Goal: Task Accomplishment & Management: Manage account settings

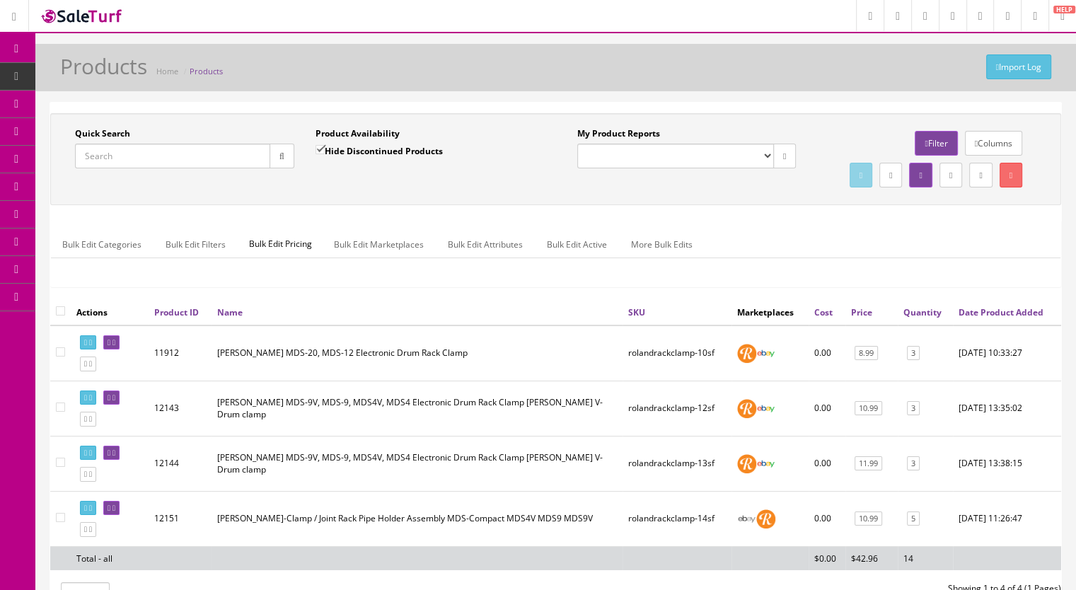
click at [134, 150] on input "Quick Search" at bounding box center [172, 156] width 195 height 25
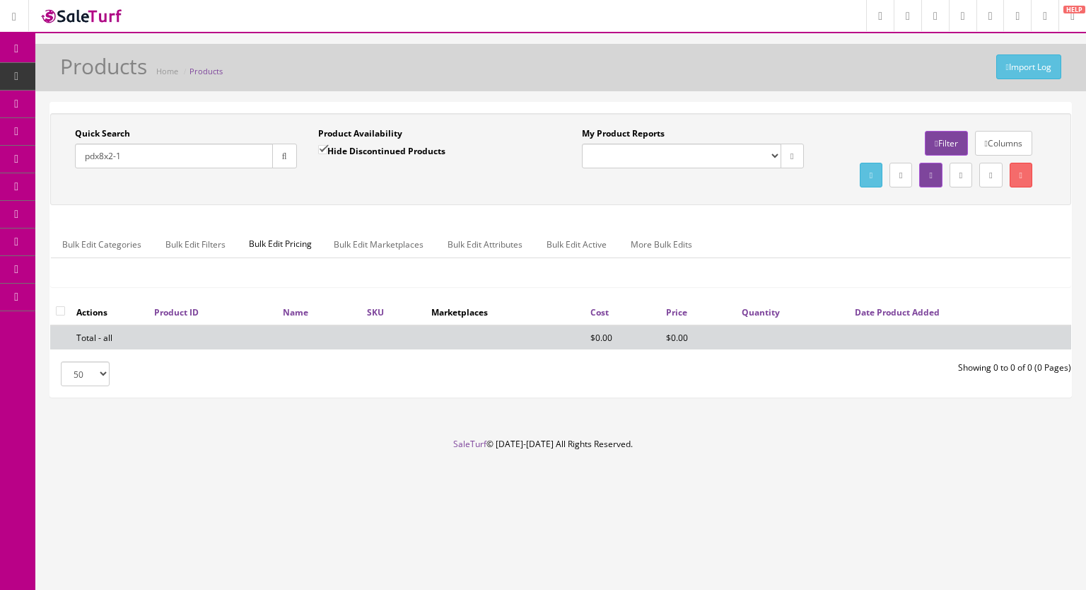
type input "pdx8x2-1"
click at [318, 148] on input "Hide Discontinued Products" at bounding box center [322, 149] width 9 height 9
checkbox input "false"
click at [266, 158] on input "pdx8x2-1" at bounding box center [174, 156] width 198 height 25
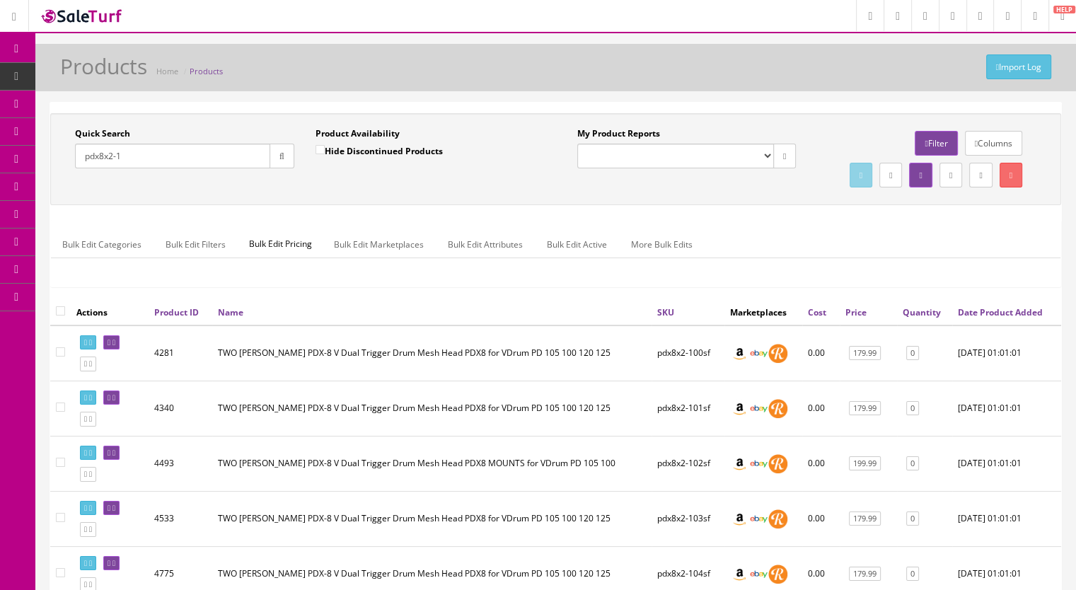
drag, startPoint x: 141, startPoint y: 156, endPoint x: 105, endPoint y: 170, distance: 38.7
click at [105, 170] on div "Quick Search pdx8x2-1 Date From" at bounding box center [184, 153] width 240 height 52
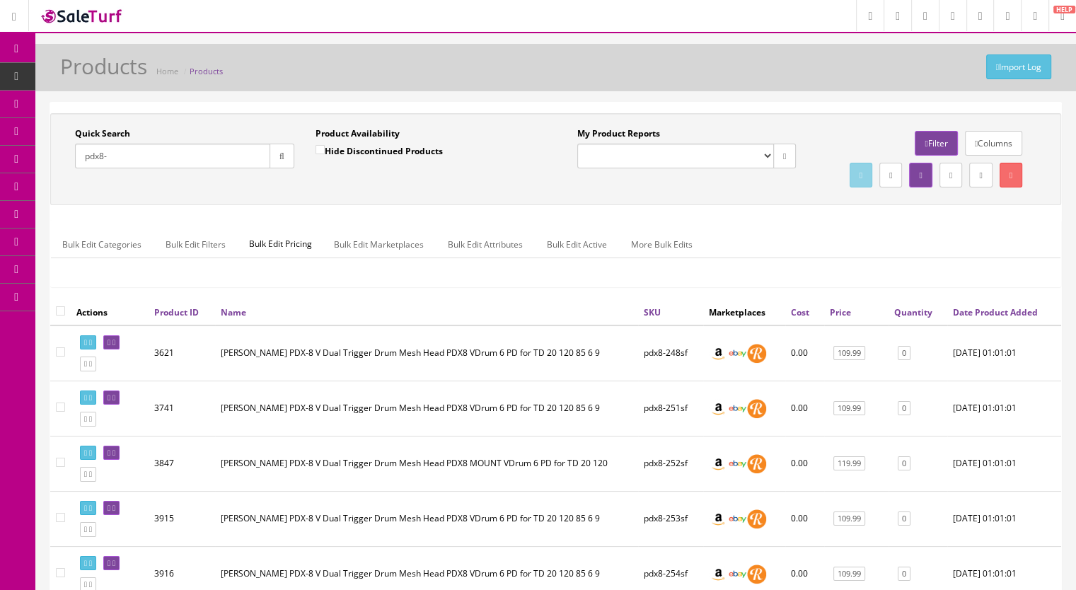
type input "pdx8-"
click at [316, 151] on input "Hide Discontinued Products" at bounding box center [319, 149] width 9 height 9
checkbox input "true"
drag, startPoint x: 282, startPoint y: 159, endPoint x: 291, endPoint y: 182, distance: 24.4
click at [282, 159] on button "button" at bounding box center [281, 156] width 25 height 25
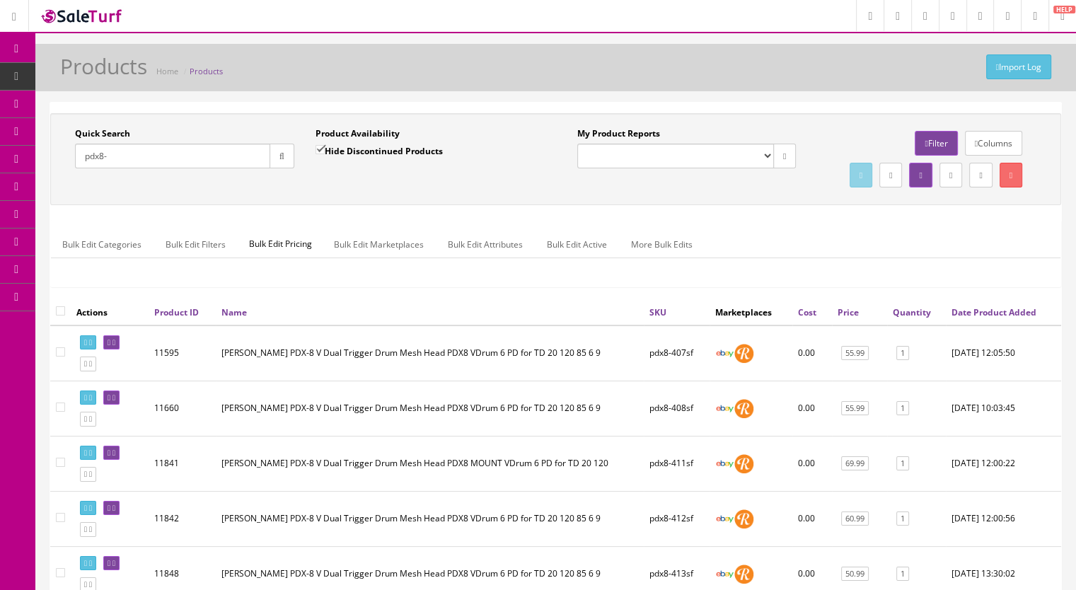
click at [122, 165] on input "pdx8-" at bounding box center [172, 156] width 195 height 25
type input "pdx8x2-1"
click at [317, 149] on input "Hide Discontinued Products" at bounding box center [319, 149] width 9 height 9
checkbox input "false"
click at [272, 156] on button "button" at bounding box center [281, 156] width 25 height 25
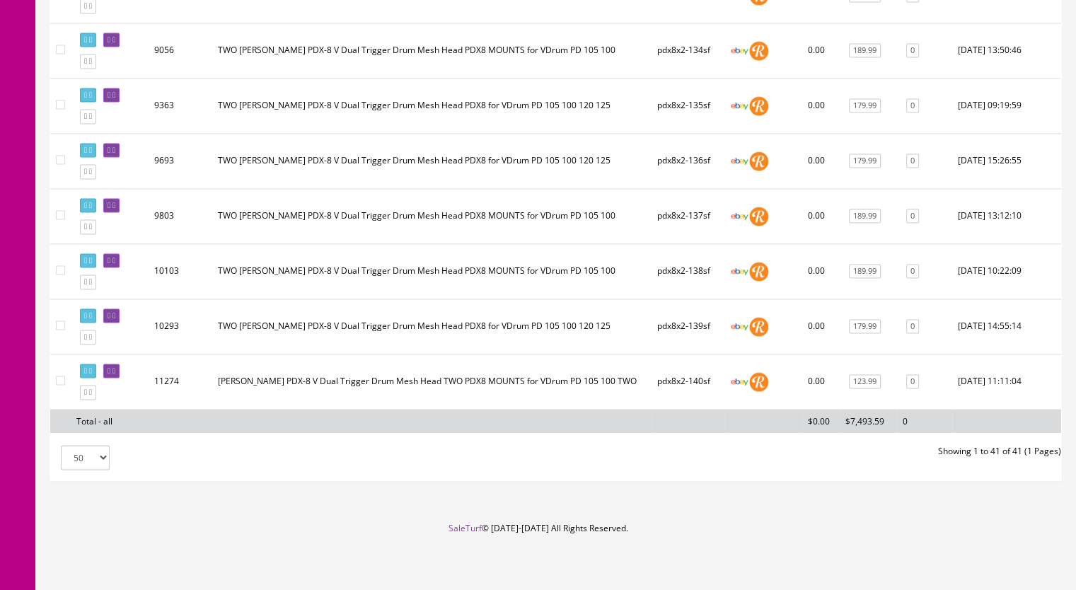
scroll to position [2181, 0]
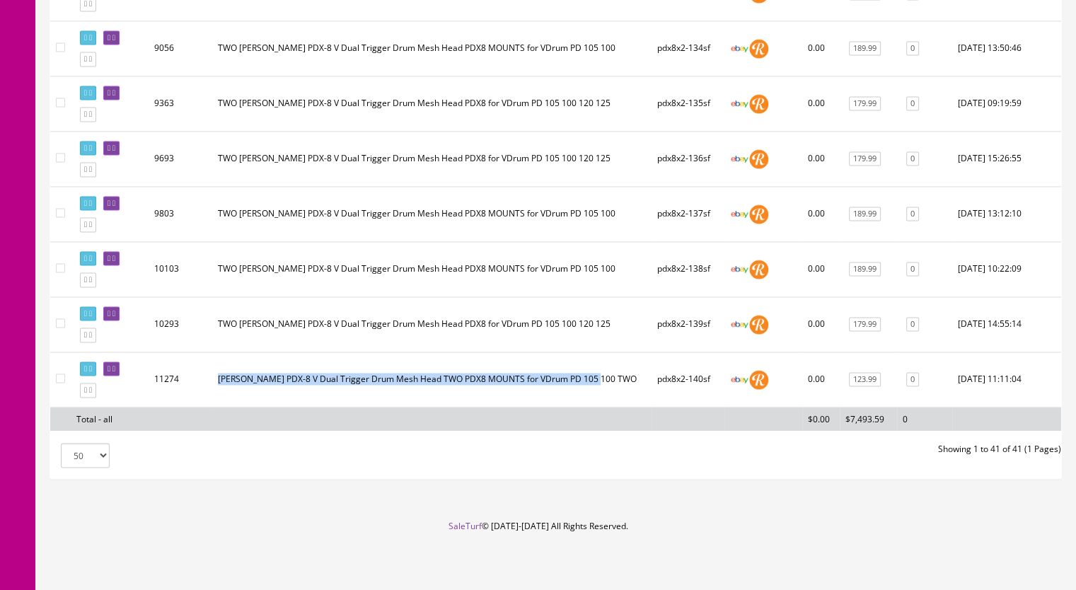
drag, startPoint x: 218, startPoint y: 381, endPoint x: 602, endPoint y: 395, distance: 384.3
click at [602, 395] on td "Roland PDX-8 V Dual Trigger Drum Mesh Head TWO PDX8 MOUNTS for VDrum PD 105 100…" at bounding box center [431, 379] width 439 height 55
copy td "Roland PDX-8 V Dual Trigger Drum Mesh Head TWO PDX8 MOUNTS for VDrum PD 105 100…"
click at [91, 335] on link at bounding box center [88, 334] width 16 height 15
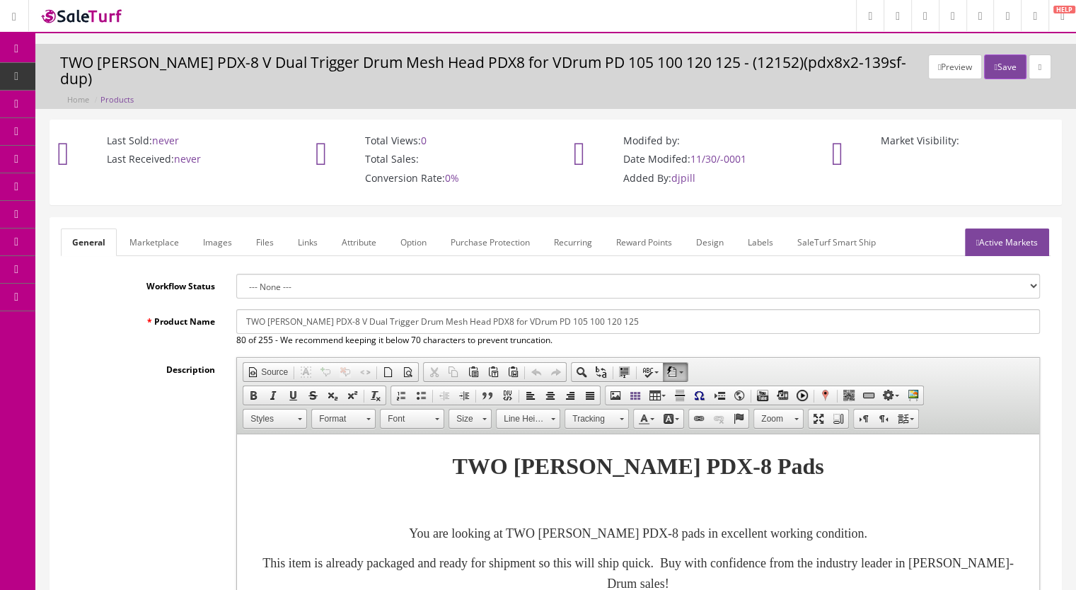
drag, startPoint x: 637, startPoint y: 306, endPoint x: 240, endPoint y: 315, distance: 396.9
click at [240, 315] on input "TWO Roland PDX-8 V Dual Trigger Drum Mesh Head PDX8 for VDrum PD 105 100 120 125" at bounding box center [637, 321] width 803 height 25
paste input "Roland PDX-8 V Dual Trigger Drum Mesh Head TWO PDX8 MOUNTS for VDrum PD 105 100…"
drag, startPoint x: 528, startPoint y: 306, endPoint x: 475, endPoint y: 308, distance: 53.1
click at [475, 309] on input "Roland PDX-8 V Dual Trigger Drum Mesh Head TWO PDX8 MOUNTS for VDrum PD 105 100…" at bounding box center [637, 321] width 803 height 25
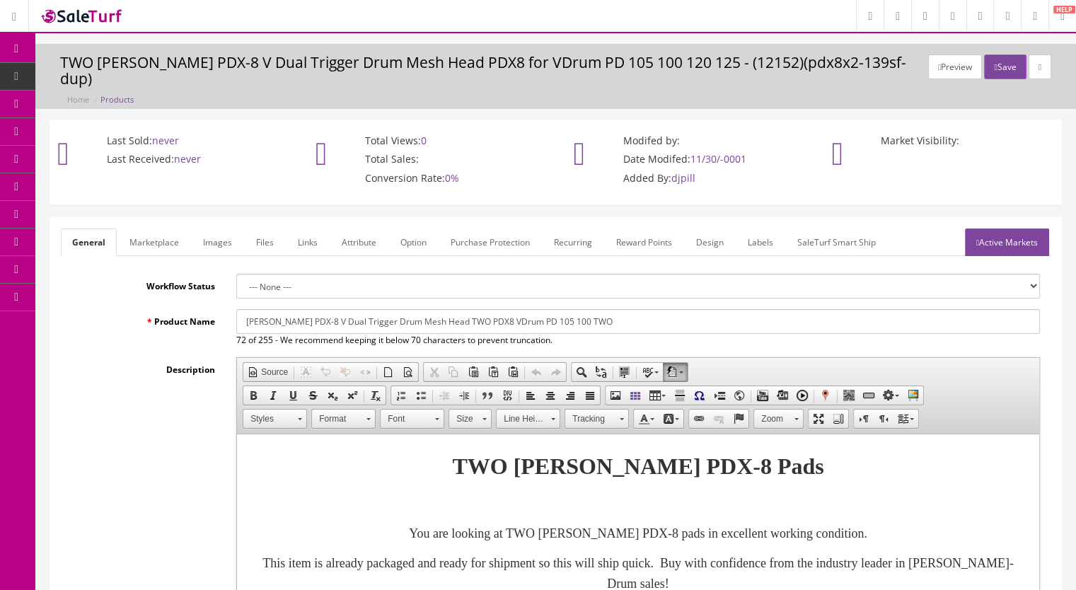
drag, startPoint x: 615, startPoint y: 299, endPoint x: 221, endPoint y: 303, distance: 394.0
click at [221, 309] on div "Product Name Roland PDX-8 V Dual Trigger Drum Mesh Head TWO PDX8 VDrum PD 105 1…" at bounding box center [555, 327] width 989 height 37
type input "Roland PDX-8 V Dual Trigger Drum Mesh Head TWO PDX8 VDrum PD 105 100 TWO"
click at [150, 228] on link "Marketplace" at bounding box center [154, 242] width 72 height 28
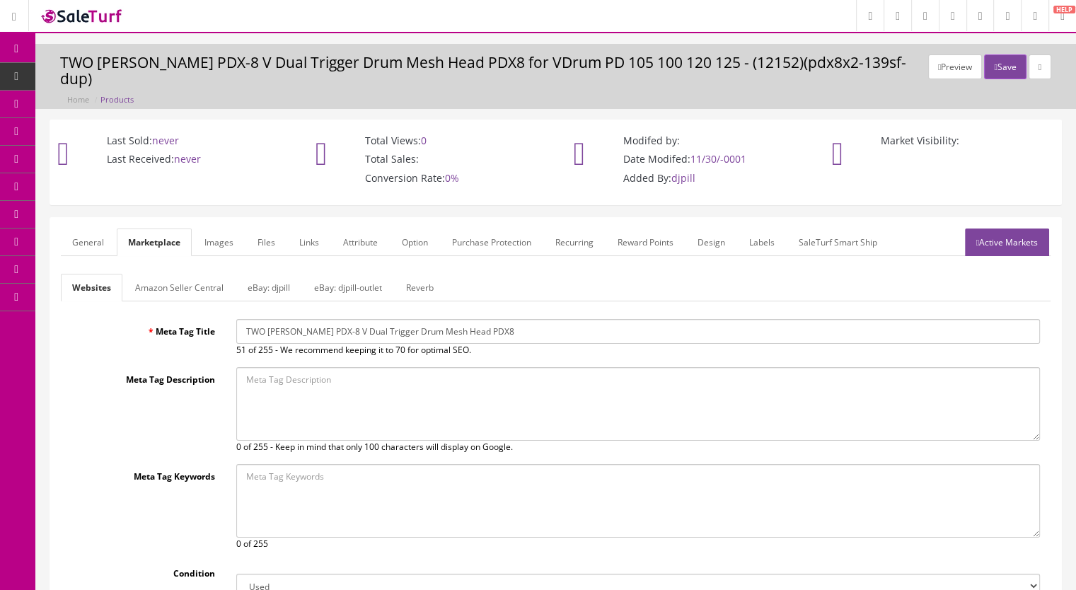
drag, startPoint x: 283, startPoint y: 319, endPoint x: 165, endPoint y: 320, distance: 117.4
click at [165, 320] on div "Meta Tag Title TWO Roland PDX-8 V Dual Trigger Drum Mesh Head PDX8 51 of 255 - …" at bounding box center [555, 337] width 989 height 37
paste input "Roland PDX-8 V Dual Trigger Drum Mesh Head TWO PDX8 VDrum PD 105 100 TWO"
type input "Roland PDX-8 V Dual Trigger Drum Mesh Head TWO PDX8 VDrum PD 105 100 TWO"
click at [412, 274] on link "Reverb" at bounding box center [420, 288] width 50 height 28
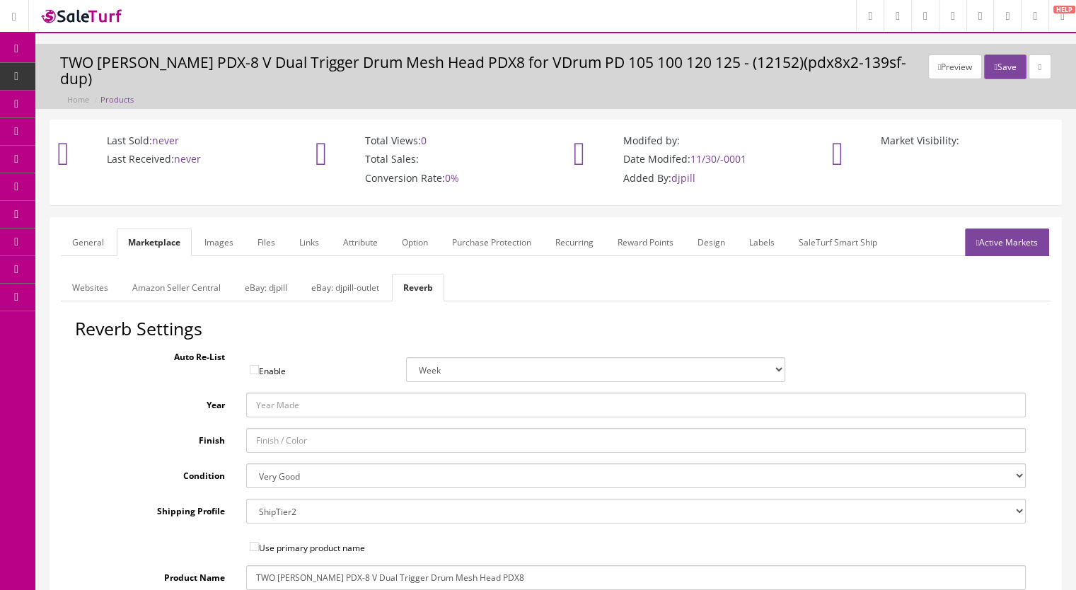
drag, startPoint x: 366, startPoint y: 552, endPoint x: 211, endPoint y: 542, distance: 155.3
paste input "Roland PDX-8 V Dual Trigger Drum Mesh Head TWO PDX8 VDrum PD 105 100 TWO"
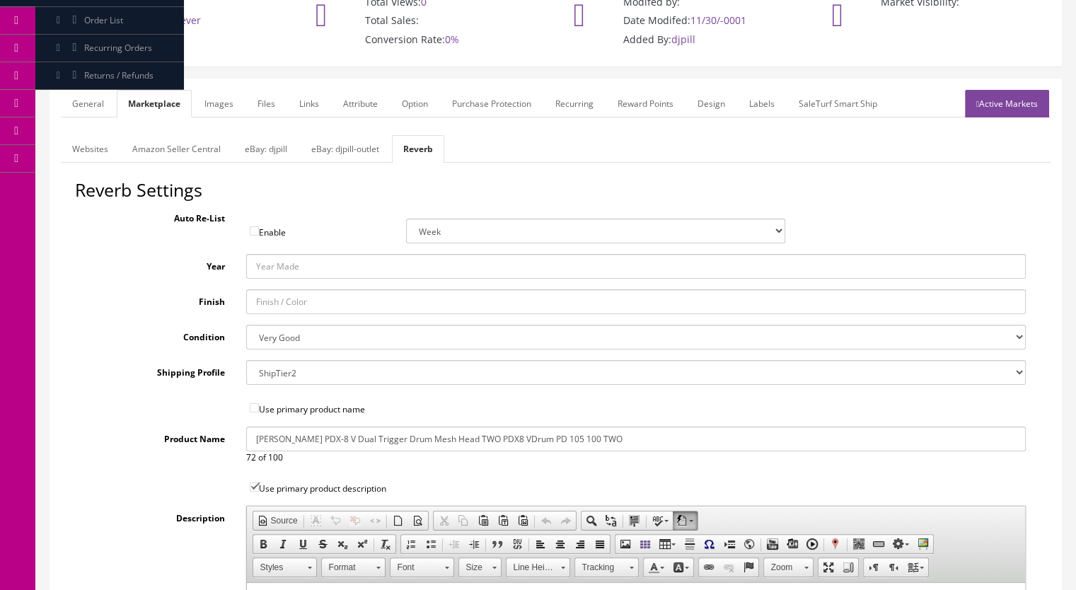
scroll to position [141, 0]
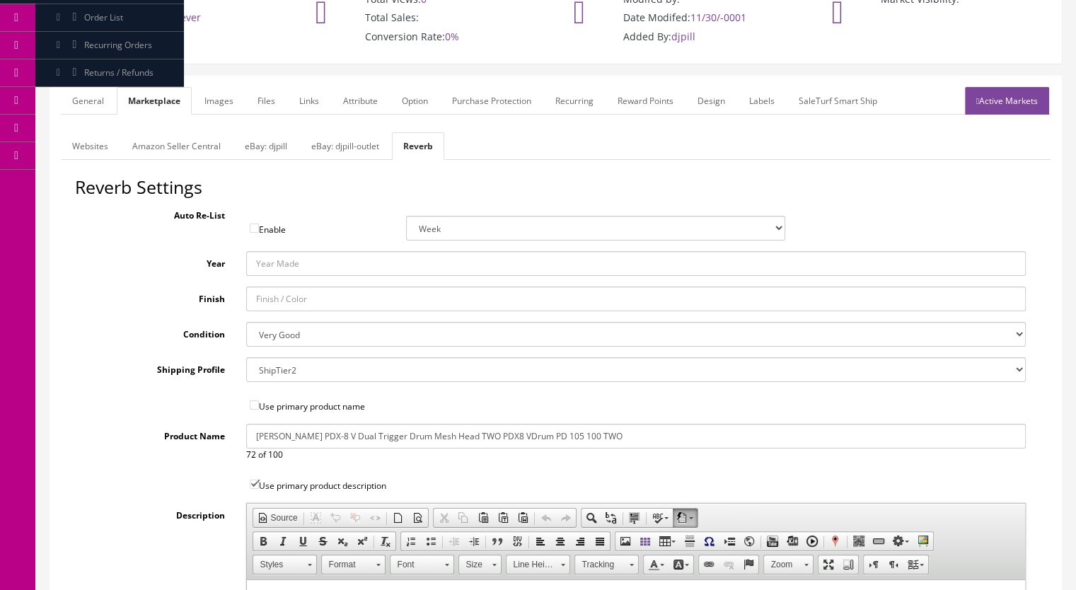
type input "Roland PDX-8 V Dual Trigger Drum Mesh Head TWO PDX8 VDrum PD 105 100 TWO"
click at [334, 137] on link "eBay: djpill-outlet" at bounding box center [345, 146] width 91 height 28
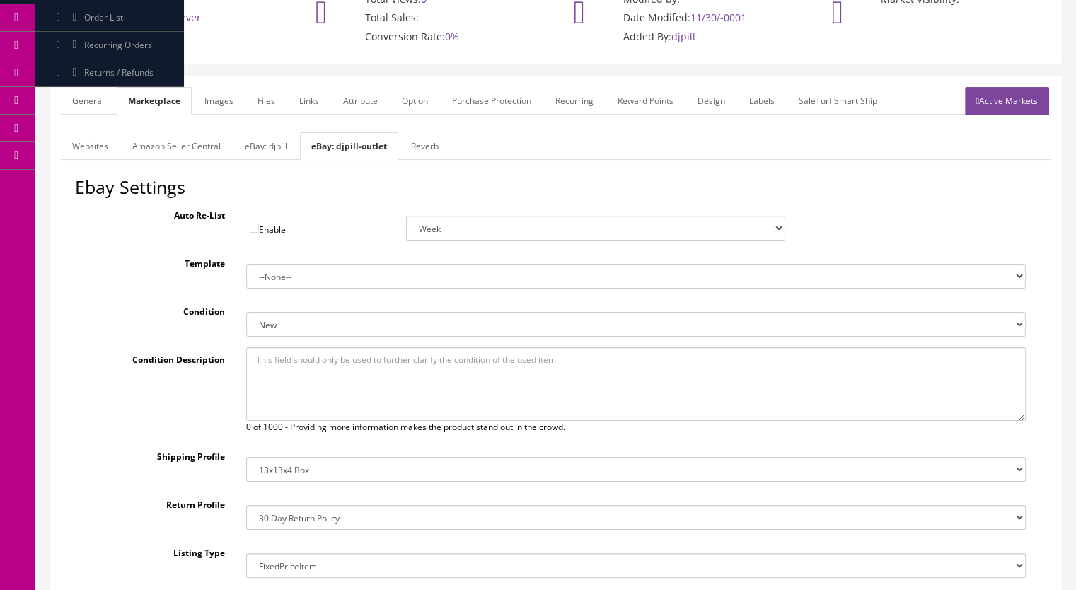
click at [417, 139] on link "Reverb" at bounding box center [425, 146] width 50 height 28
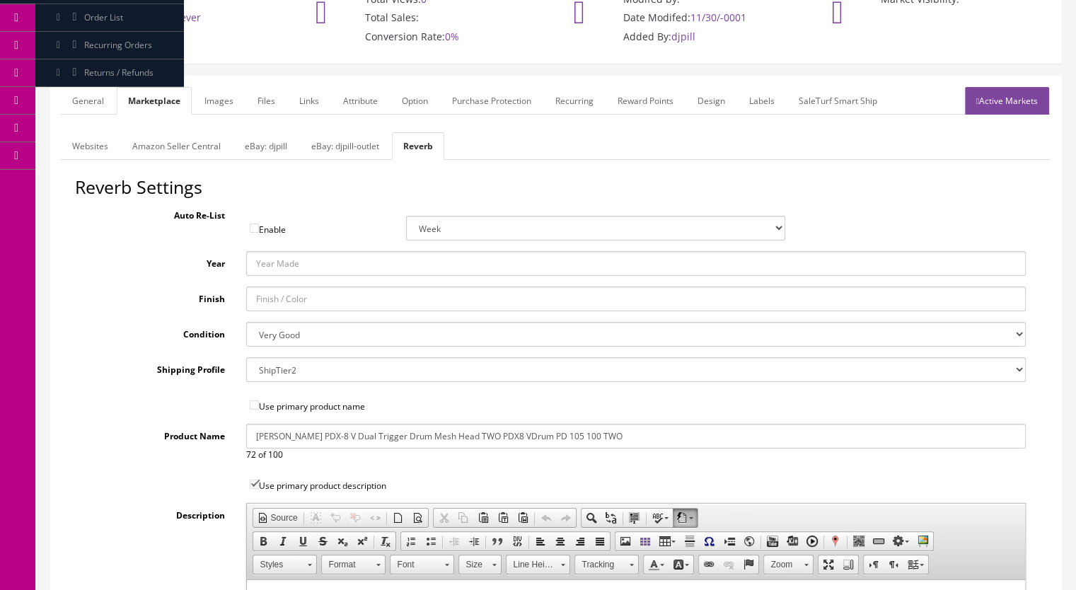
click at [218, 87] on link "Images" at bounding box center [219, 101] width 52 height 28
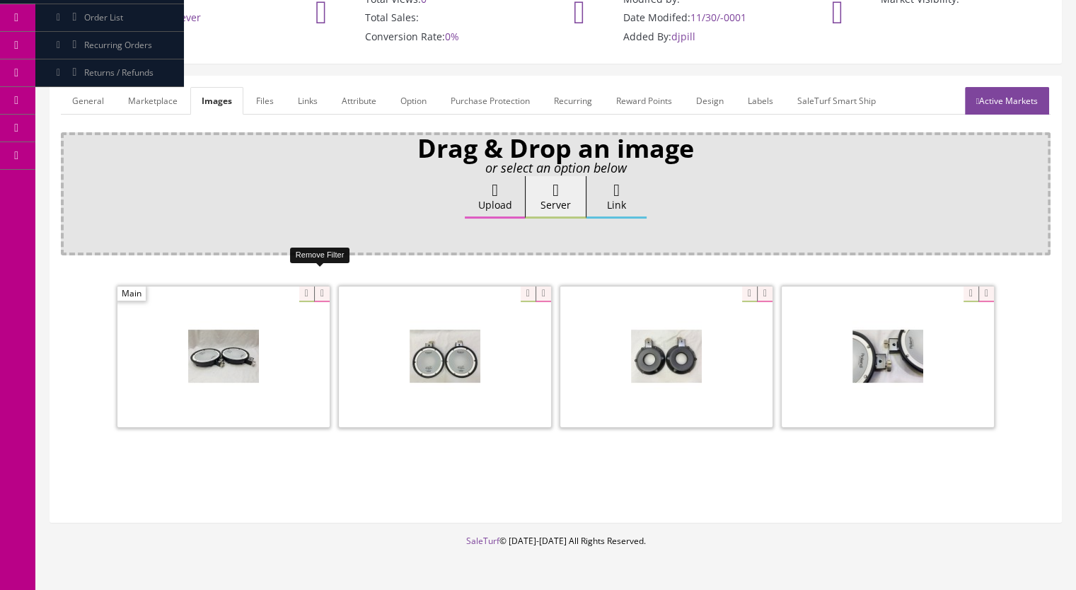
click at [327, 286] on icon at bounding box center [322, 294] width 16 height 16
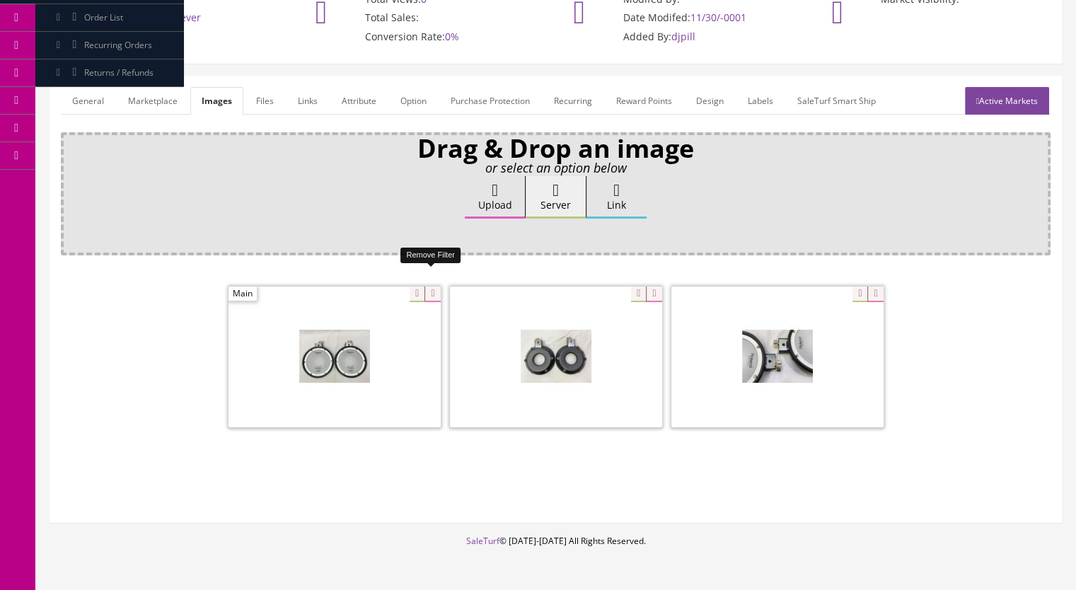
click at [430, 286] on icon at bounding box center [432, 294] width 16 height 16
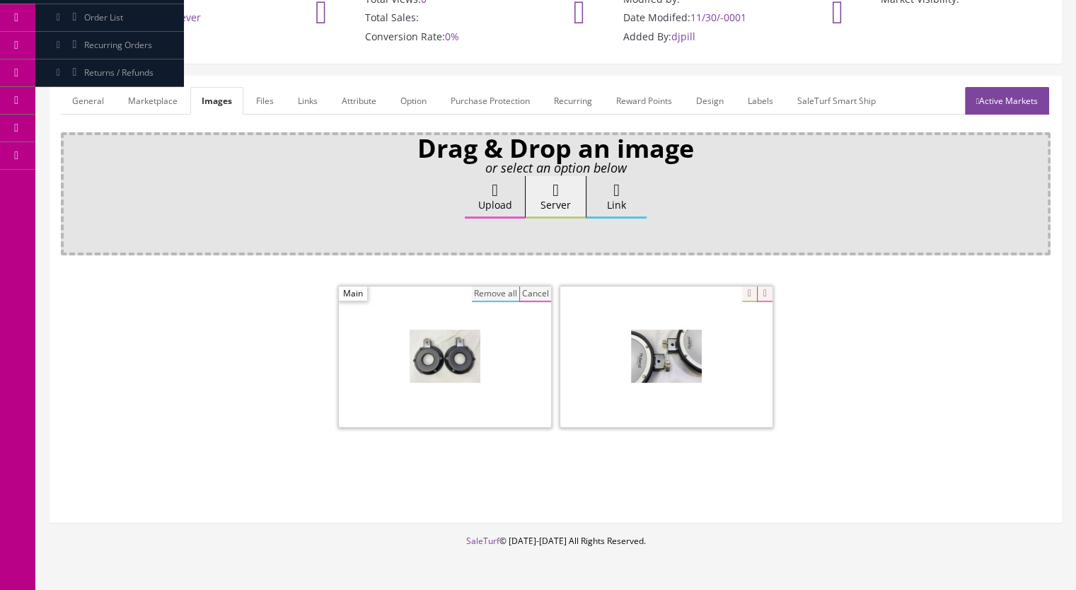
click at [490, 286] on button "Remove all" at bounding box center [495, 294] width 47 height 16
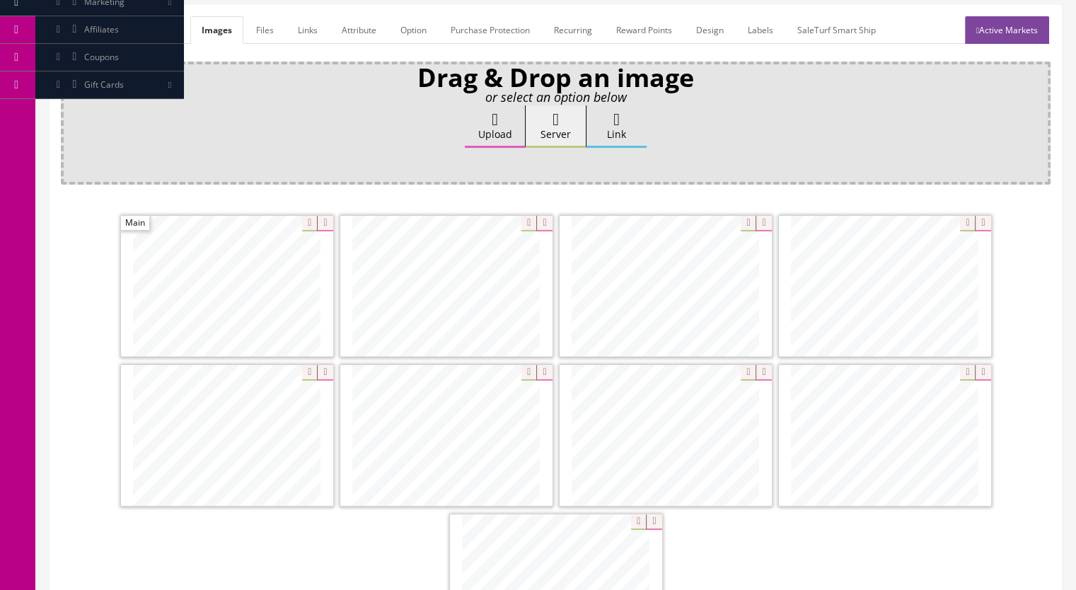
scroll to position [424, 0]
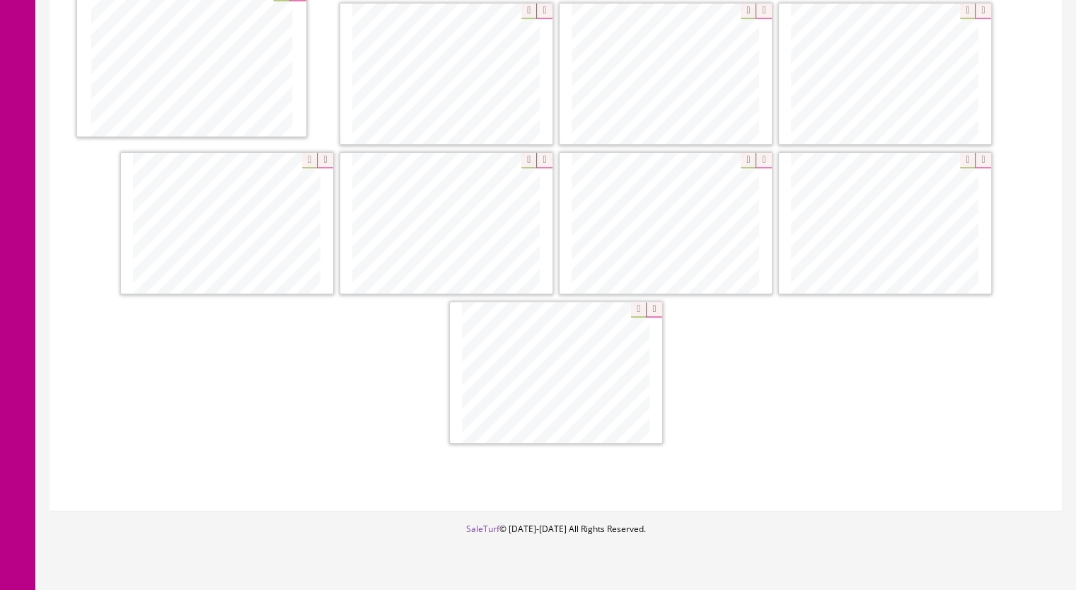
drag, startPoint x: 692, startPoint y: 229, endPoint x: 218, endPoint y: 69, distance: 500.3
drag, startPoint x: 666, startPoint y: 99, endPoint x: 404, endPoint y: 88, distance: 262.6
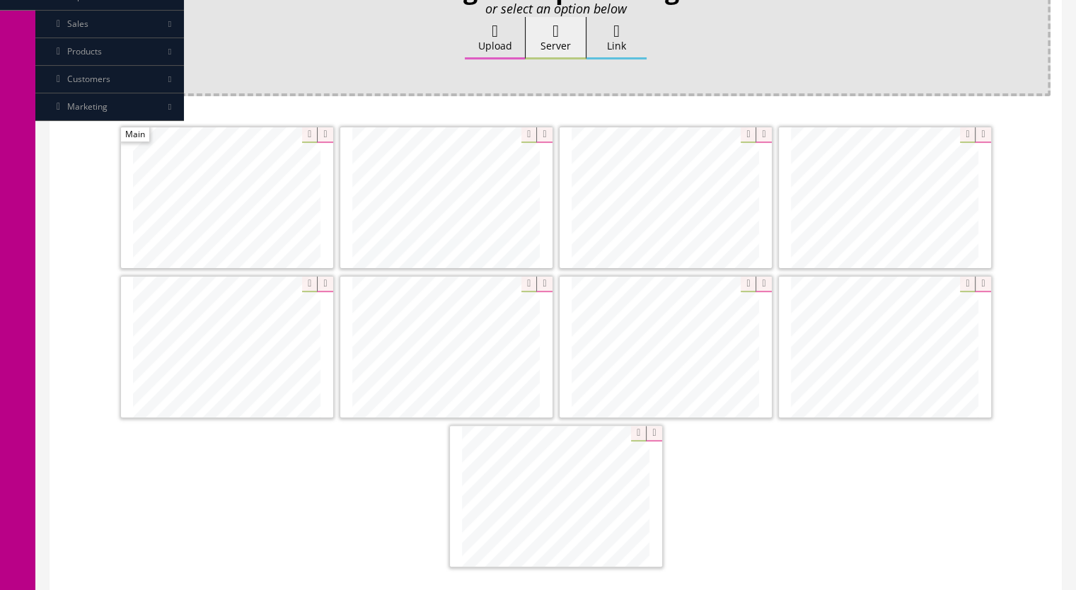
scroll to position [212, 0]
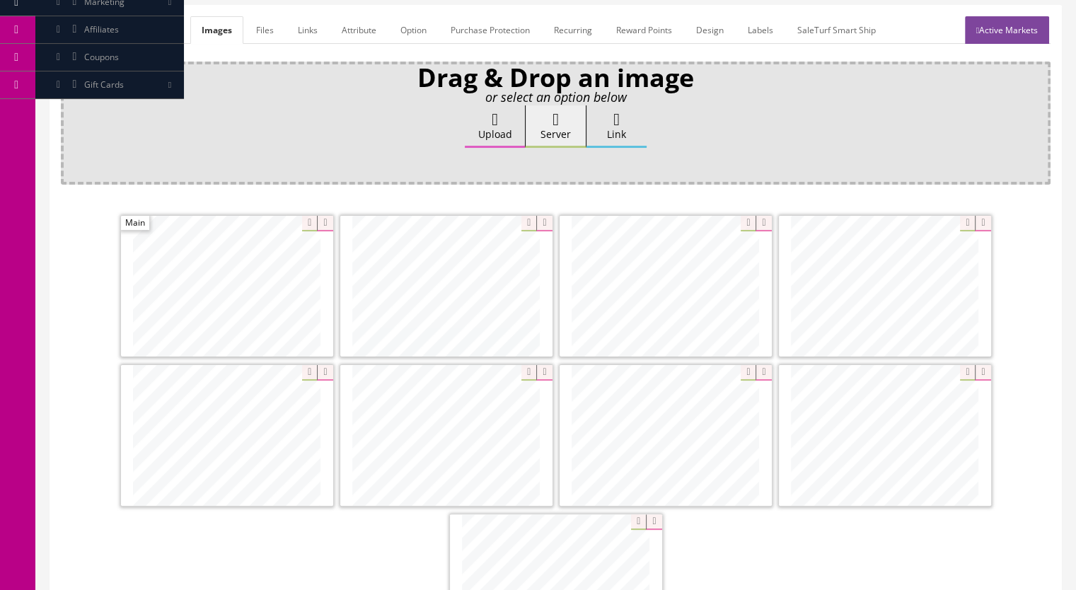
click at [132, 16] on link "Marketplace" at bounding box center [153, 30] width 72 height 28
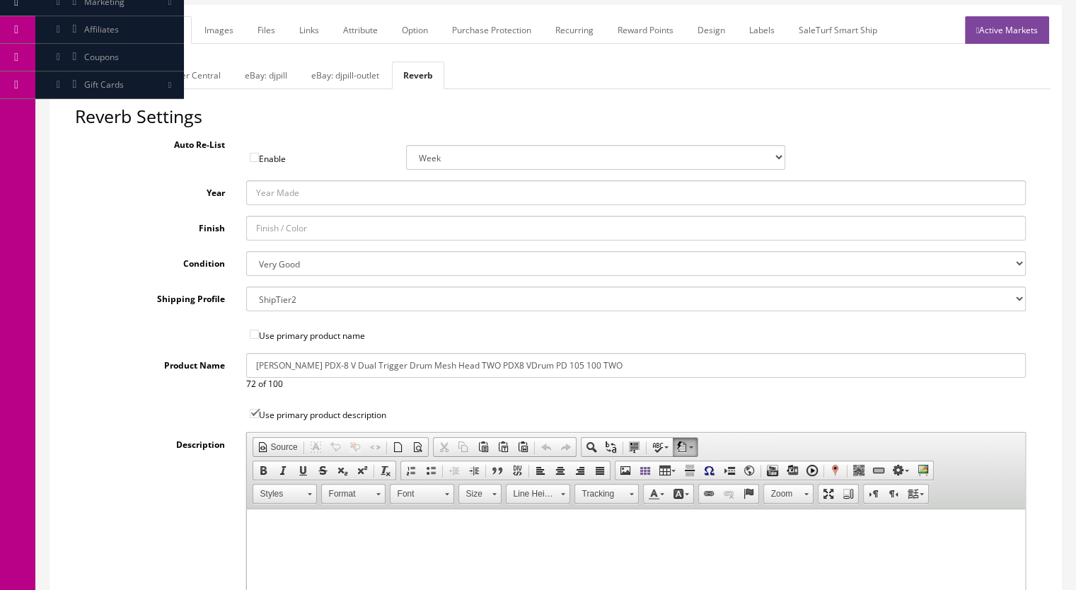
click at [91, 16] on link "General" at bounding box center [88, 30] width 54 height 28
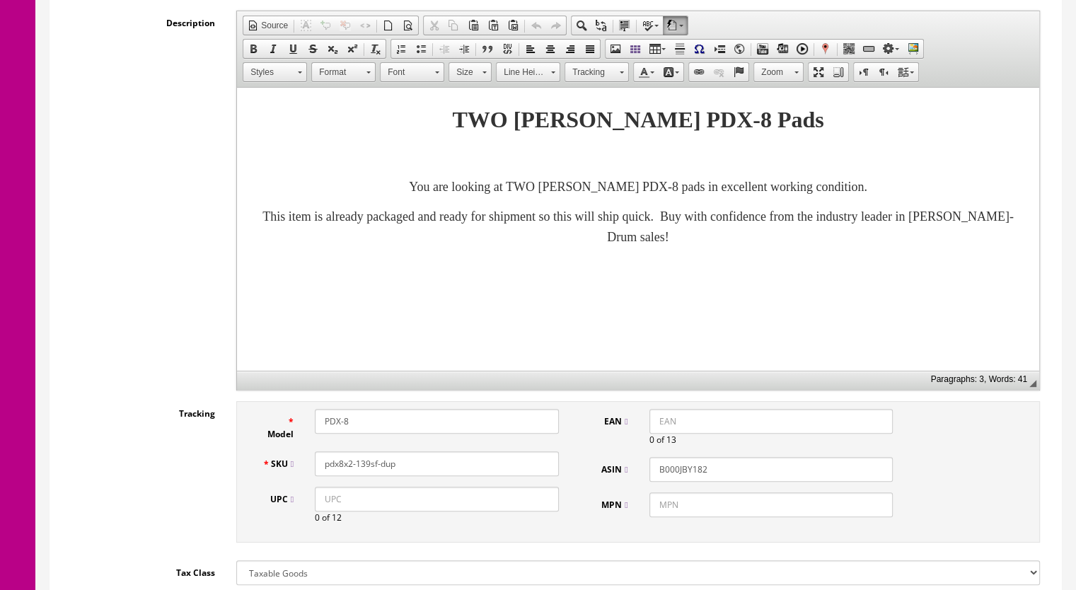
scroll to position [354, 0]
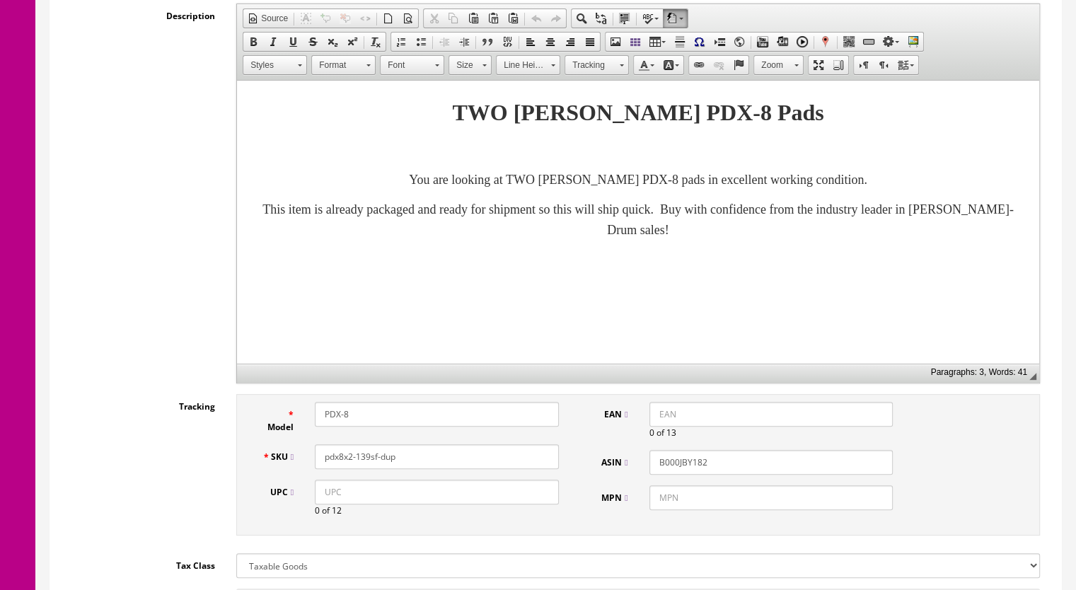
drag, startPoint x: 416, startPoint y: 445, endPoint x: 363, endPoint y: 451, distance: 53.4
click at [363, 451] on div "SKU pdx8x2-139sf-dup" at bounding box center [410, 456] width 318 height 25
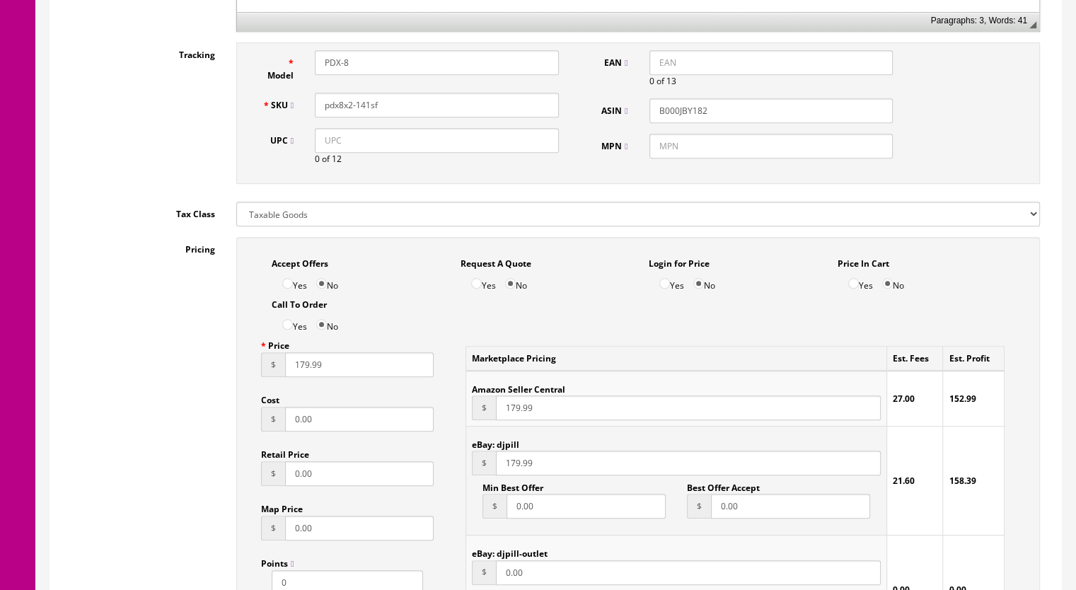
scroll to position [707, 0]
type input "pdx8x2-141sf"
drag, startPoint x: 299, startPoint y: 353, endPoint x: 309, endPoint y: 354, distance: 10.0
click at [309, 354] on input "179.99" at bounding box center [359, 362] width 149 height 25
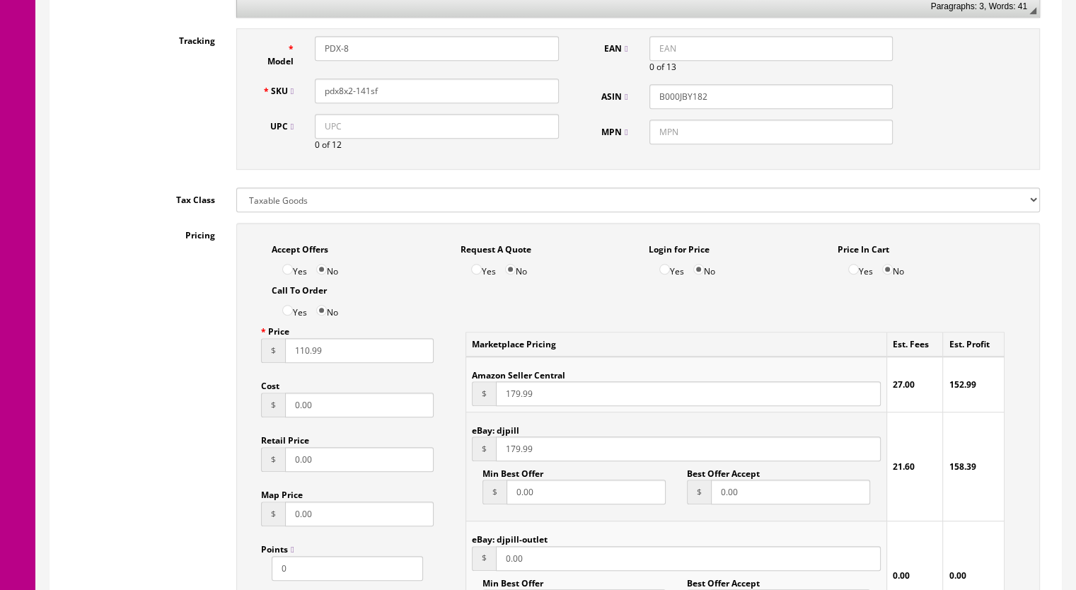
scroll to position [990, 0]
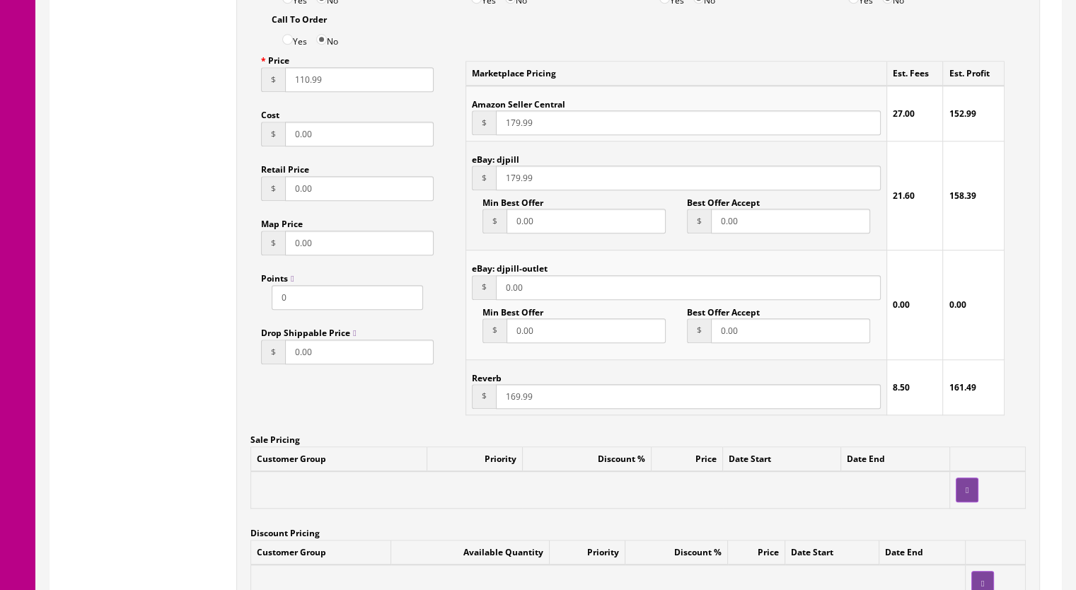
type input "110.99"
click at [509, 384] on input "169.99" at bounding box center [688, 396] width 385 height 25
type input "110.99"
click at [511, 165] on input "179.99" at bounding box center [688, 177] width 385 height 25
type input "110.99"
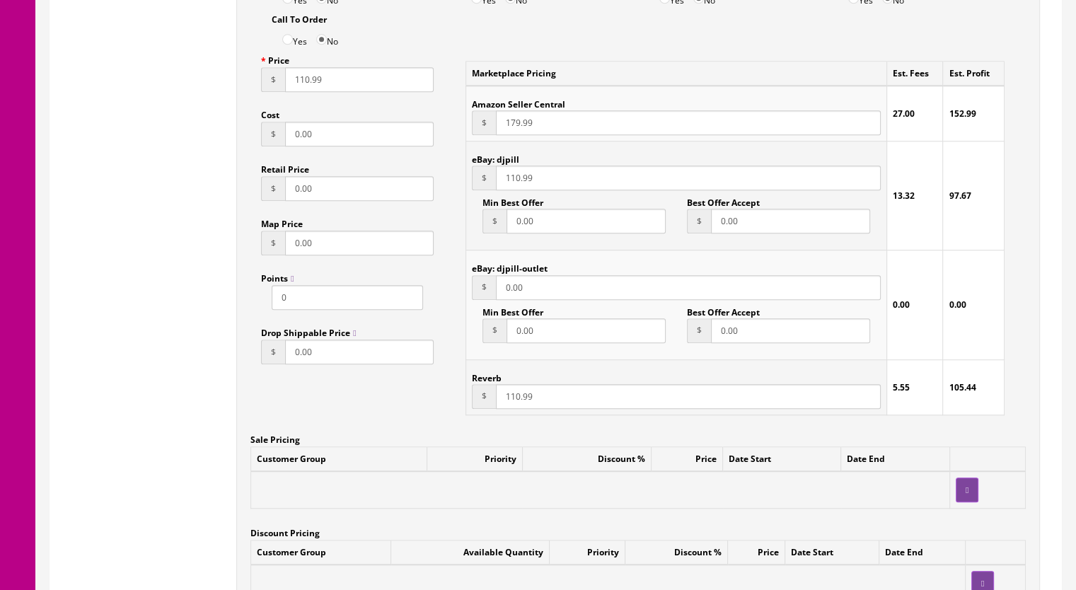
click at [509, 112] on input "179.99" at bounding box center [688, 122] width 385 height 25
drag, startPoint x: 509, startPoint y: 110, endPoint x: 518, endPoint y: 110, distance: 8.5
click at [518, 110] on input "130.99" at bounding box center [688, 122] width 385 height 25
click at [513, 110] on input "125.99" at bounding box center [688, 122] width 385 height 25
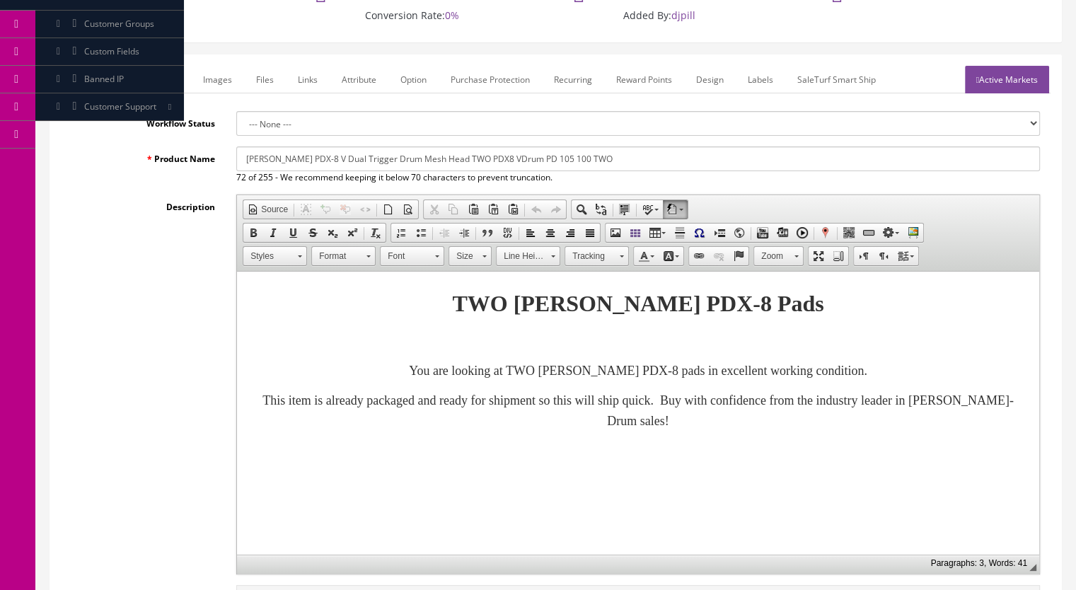
scroll to position [141, 0]
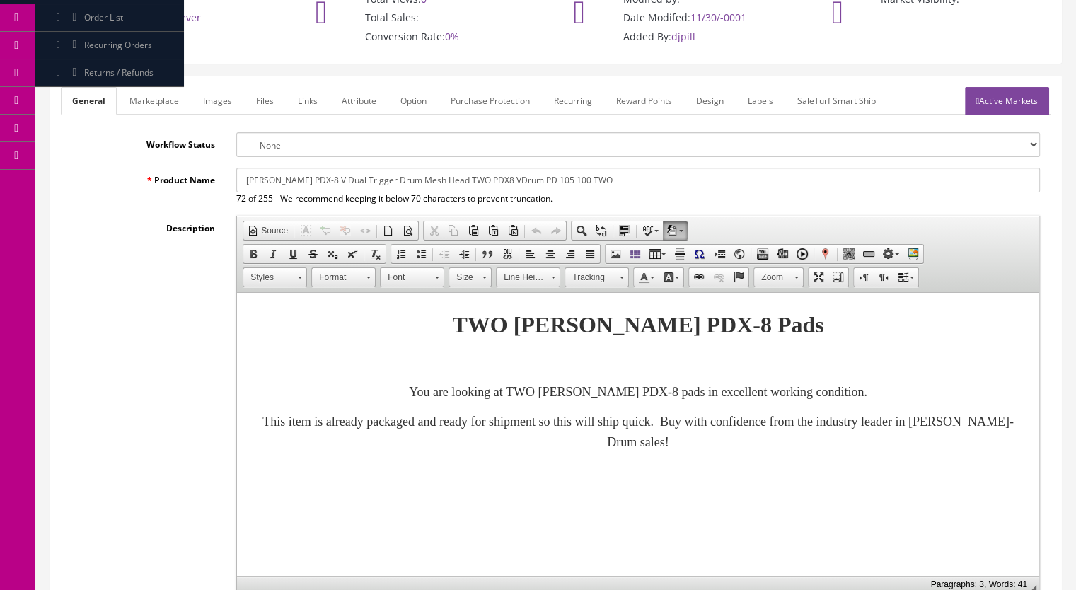
type input "127.99"
click at [1010, 89] on link "Active Markets" at bounding box center [1007, 101] width 84 height 28
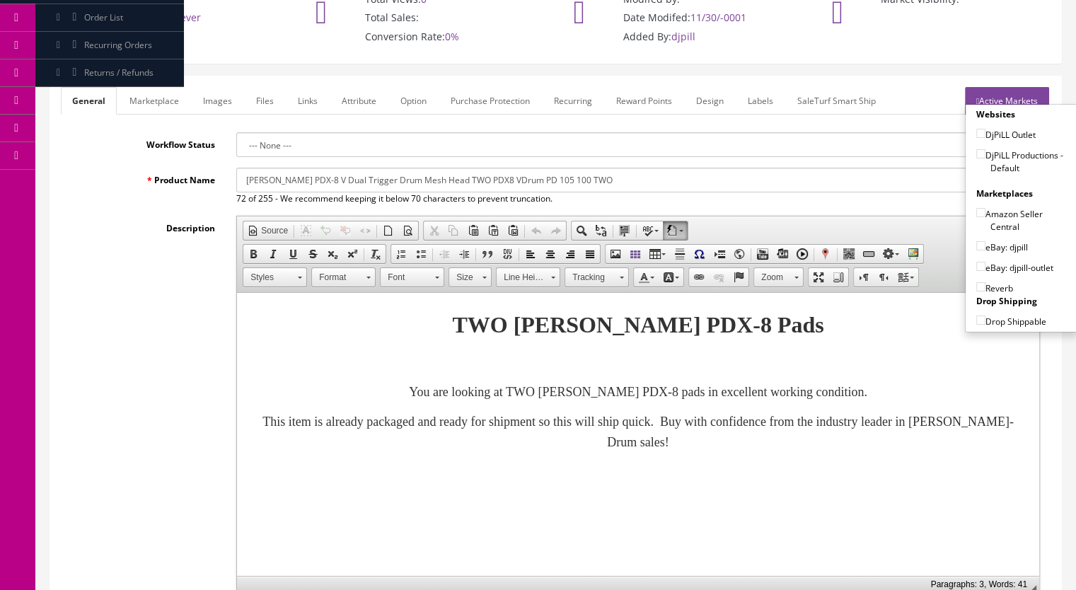
drag, startPoint x: 973, startPoint y: 134, endPoint x: 973, endPoint y: 143, distance: 9.2
click at [976, 149] on input"] "DjPiLL Productions - Default" at bounding box center [980, 153] width 9 height 9
checkbox input"] "true"
click at [976, 241] on input"] "eBay: djpill" at bounding box center [980, 245] width 9 height 9
checkbox input"] "true"
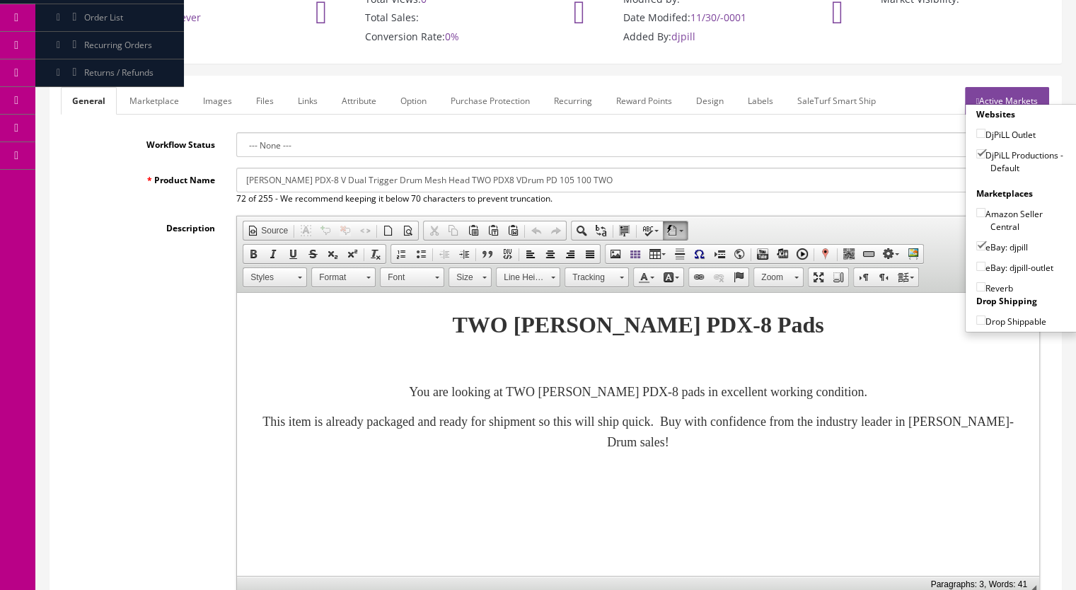
click at [976, 282] on input"] "Reverb" at bounding box center [980, 286] width 9 height 9
checkbox input"] "true"
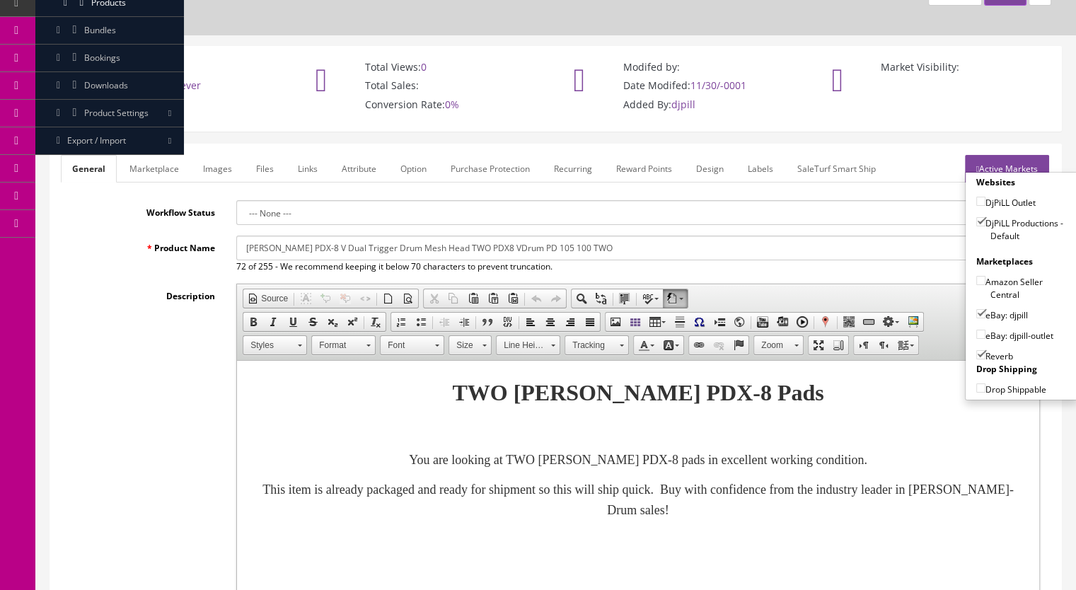
scroll to position [0, 0]
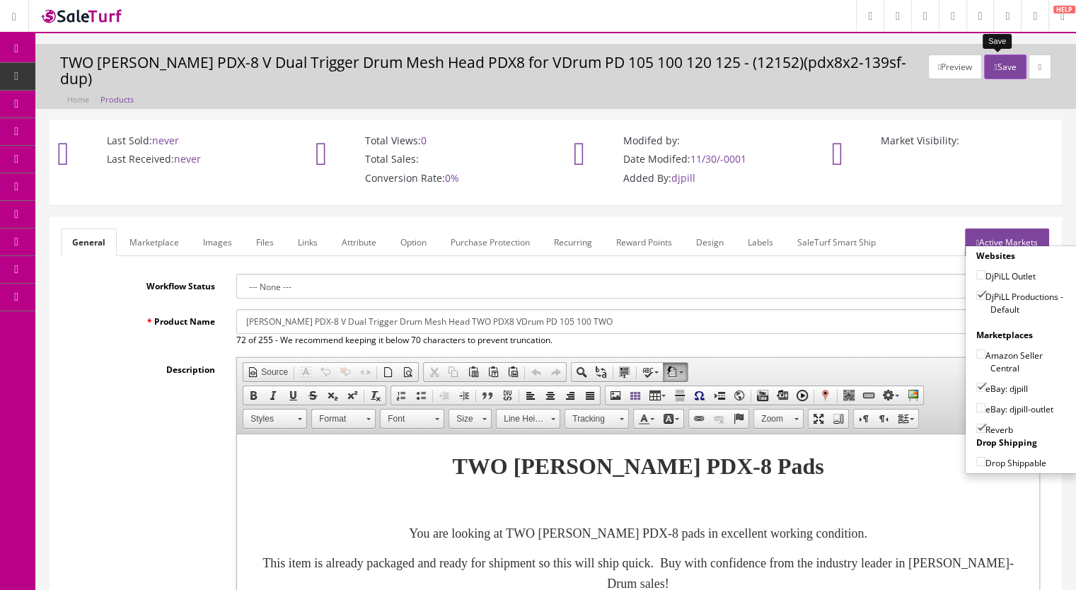
click at [994, 72] on button "Save" at bounding box center [1005, 66] width 42 height 25
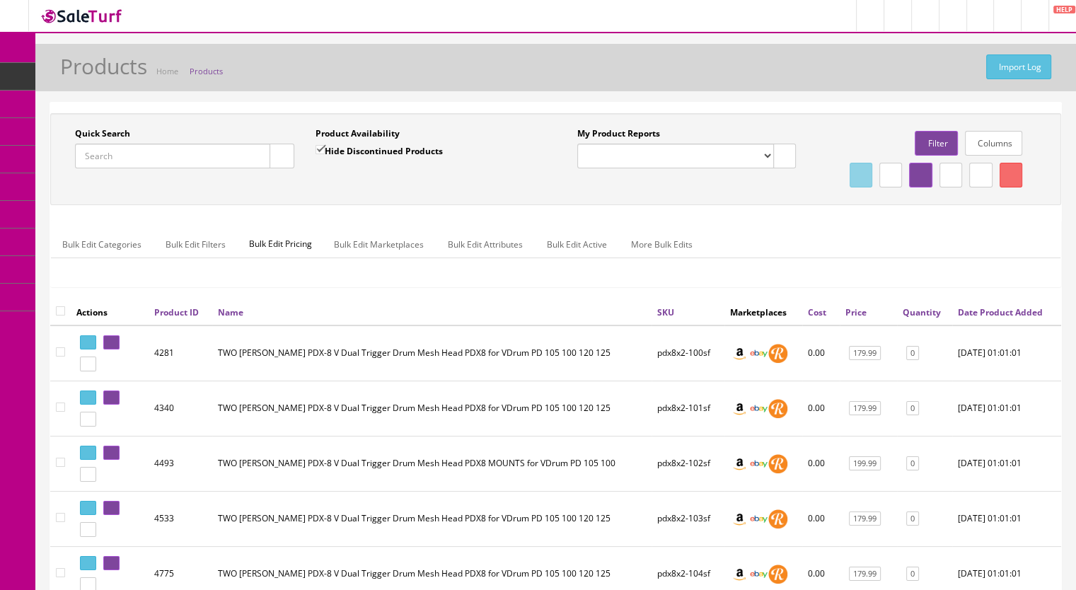
click at [126, 151] on input "Quick Search" at bounding box center [172, 156] width 195 height 25
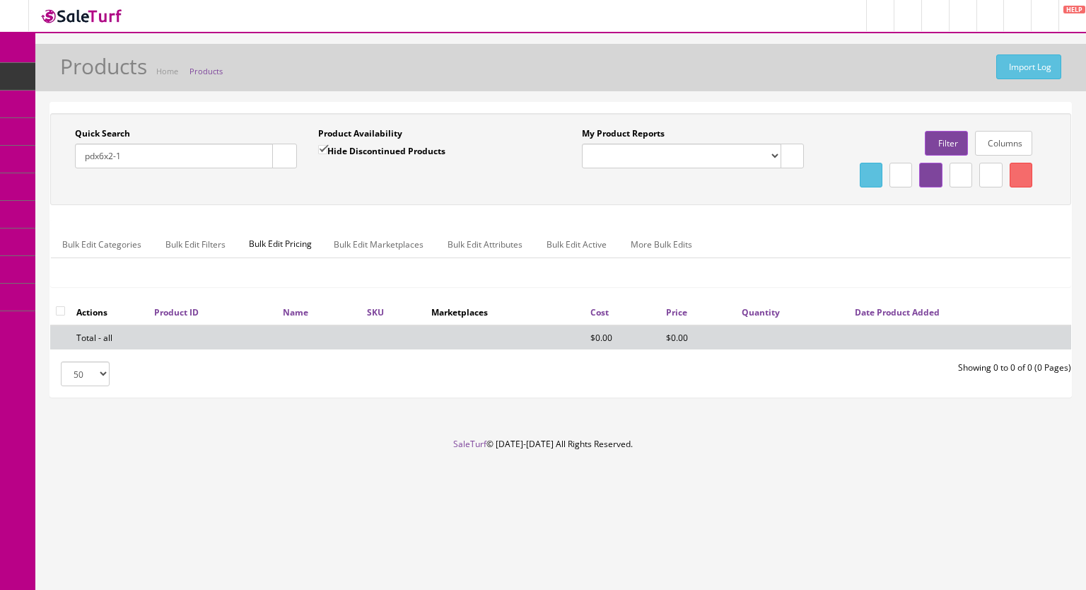
type input "pdx6x2-1"
click at [324, 148] on input "Hide Discontinued Products" at bounding box center [322, 149] width 9 height 9
checkbox input "false"
click at [282, 158] on icon "button" at bounding box center [284, 156] width 5 height 8
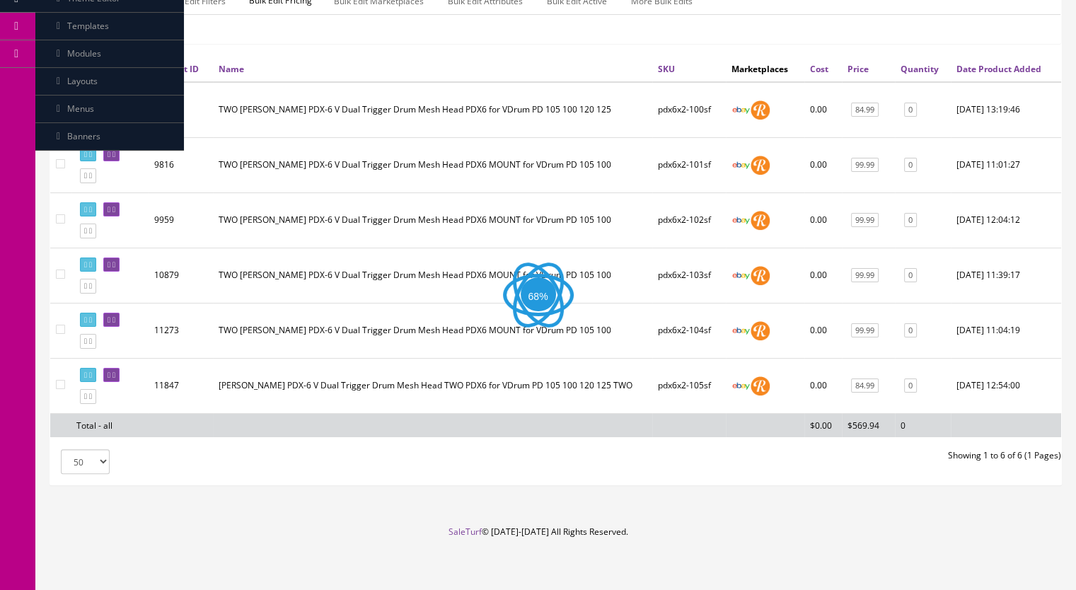
scroll to position [274, 0]
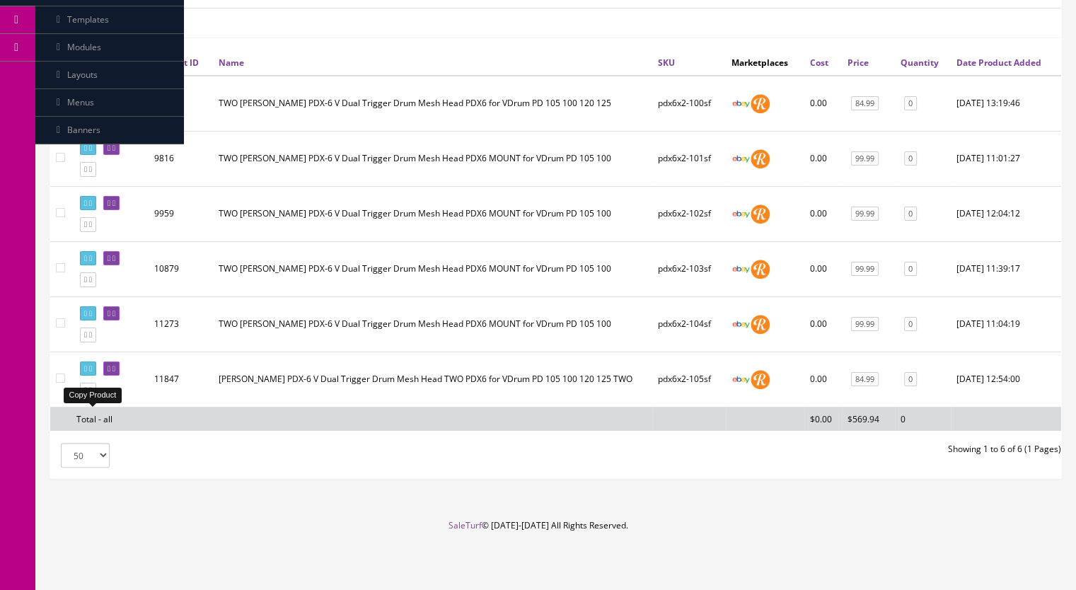
click at [92, 391] on icon at bounding box center [90, 390] width 3 height 8
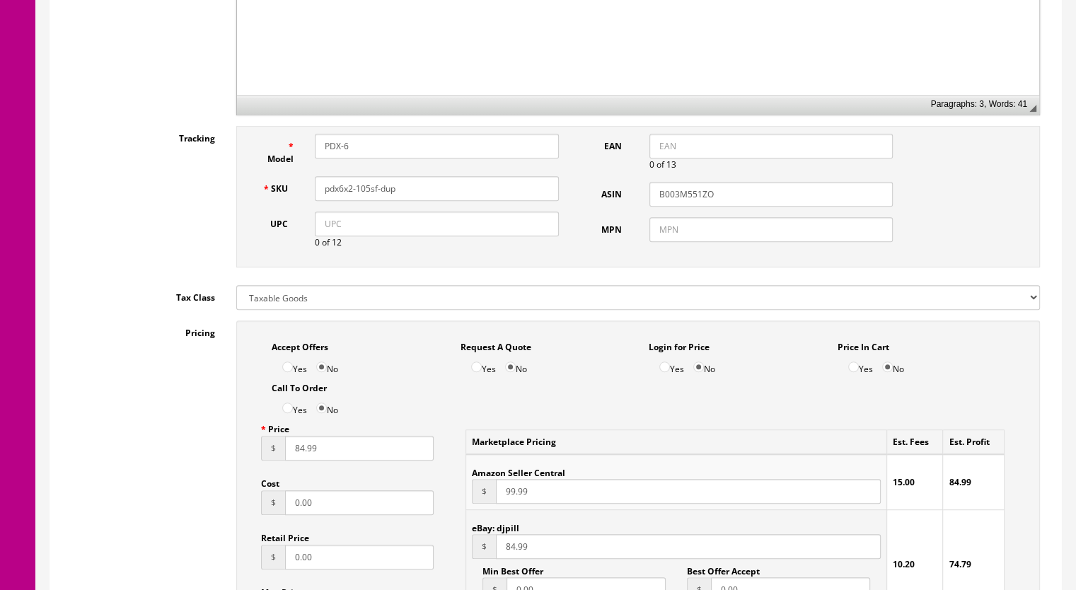
scroll to position [778, 0]
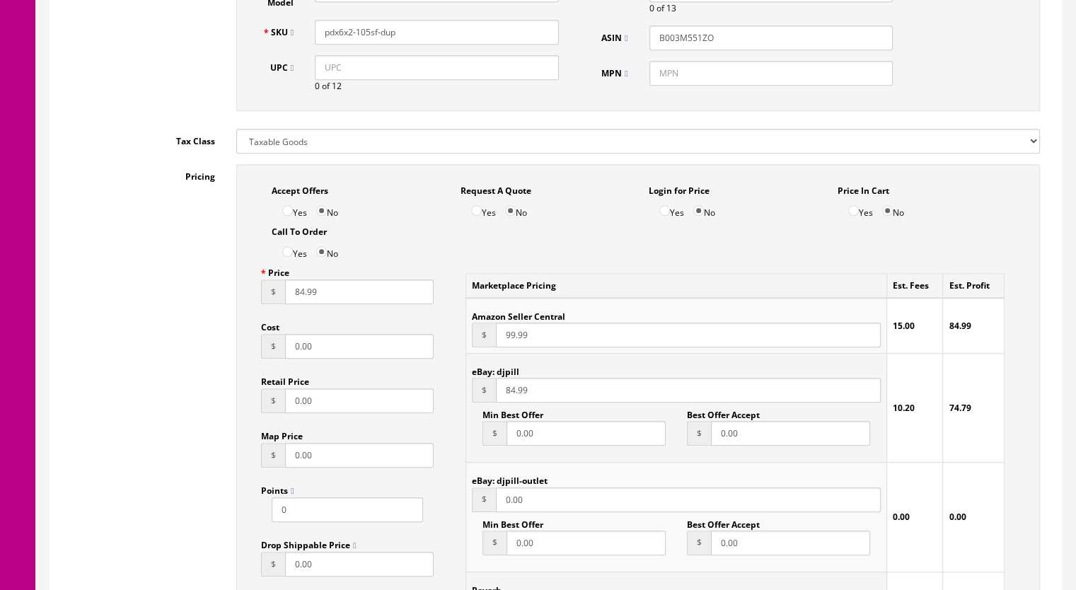
drag, startPoint x: 419, startPoint y: 35, endPoint x: 364, endPoint y: 43, distance: 55.1
click at [364, 43] on div "SKU pdx6x2-105sf-dup" at bounding box center [410, 32] width 318 height 25
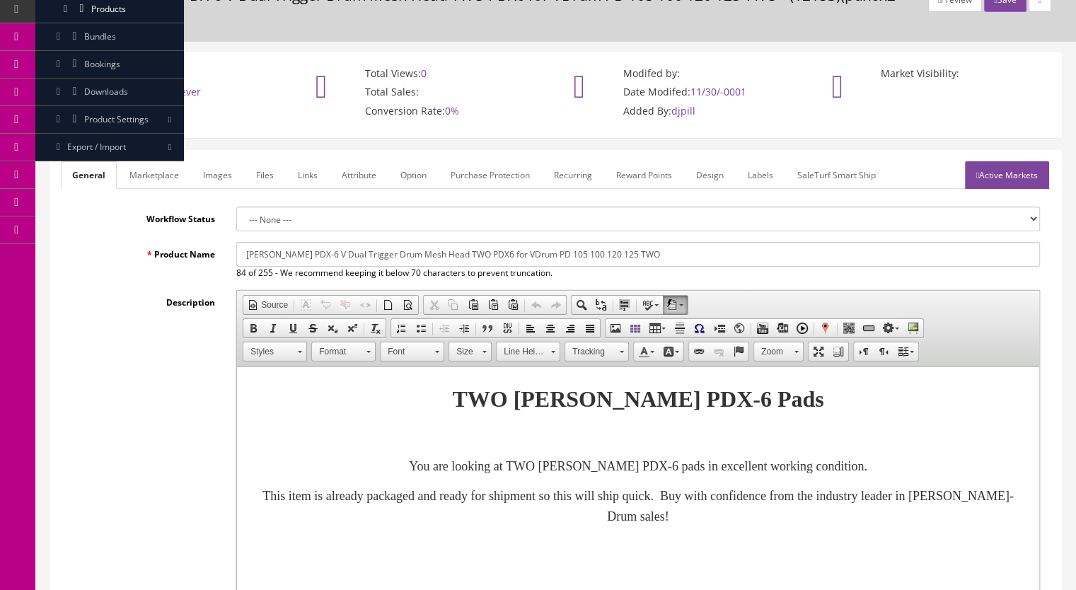
scroll to position [0, 0]
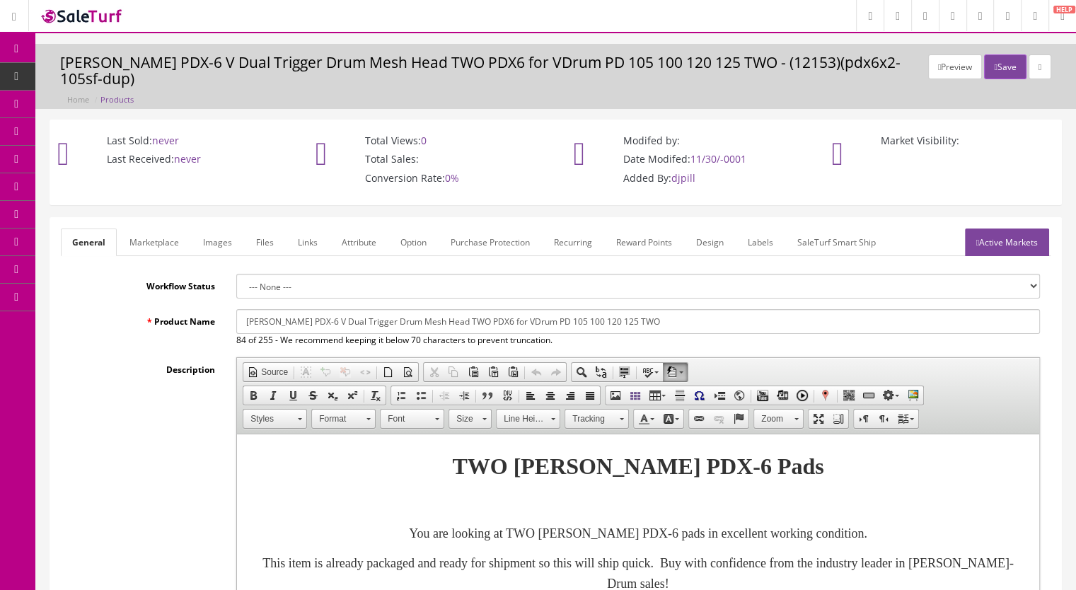
type input "pdx6x2-106sf"
click at [216, 241] on link "Images" at bounding box center [218, 242] width 52 height 28
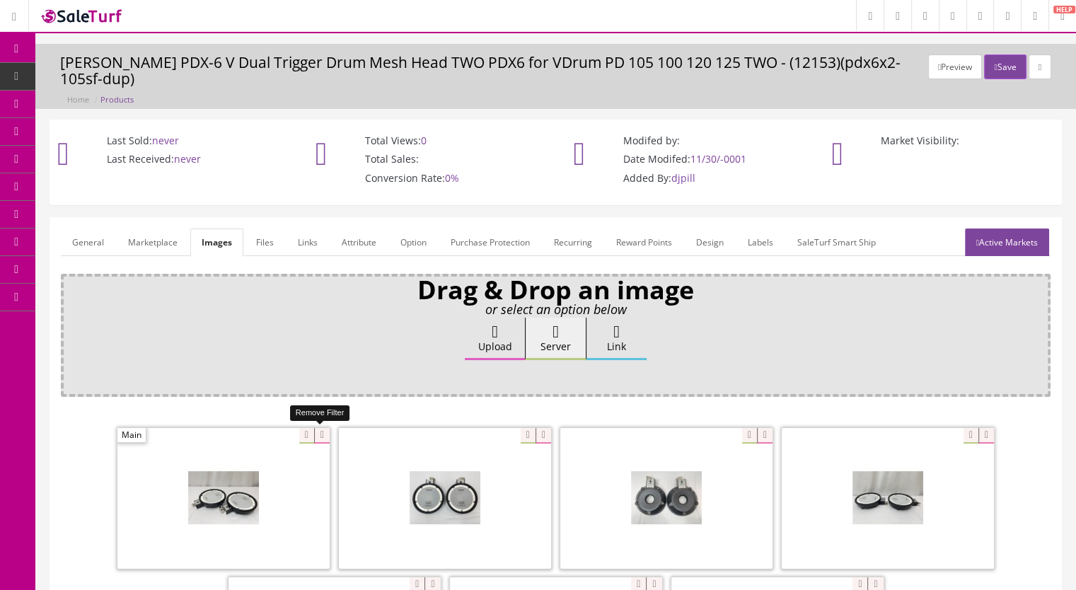
click at [325, 431] on icon at bounding box center [322, 436] width 16 height 16
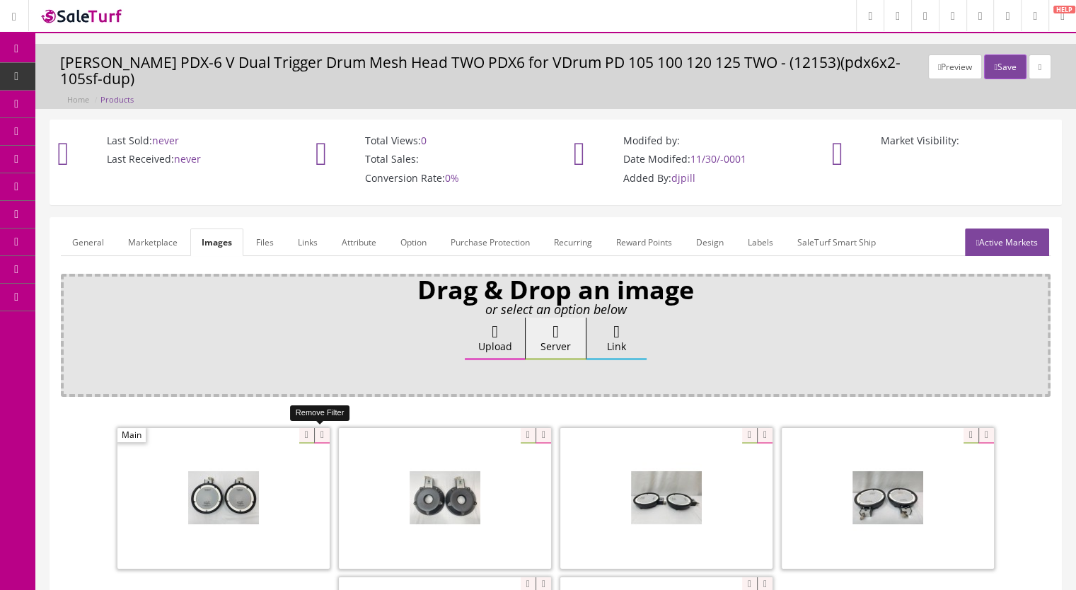
click at [322, 436] on icon at bounding box center [322, 436] width 16 height 16
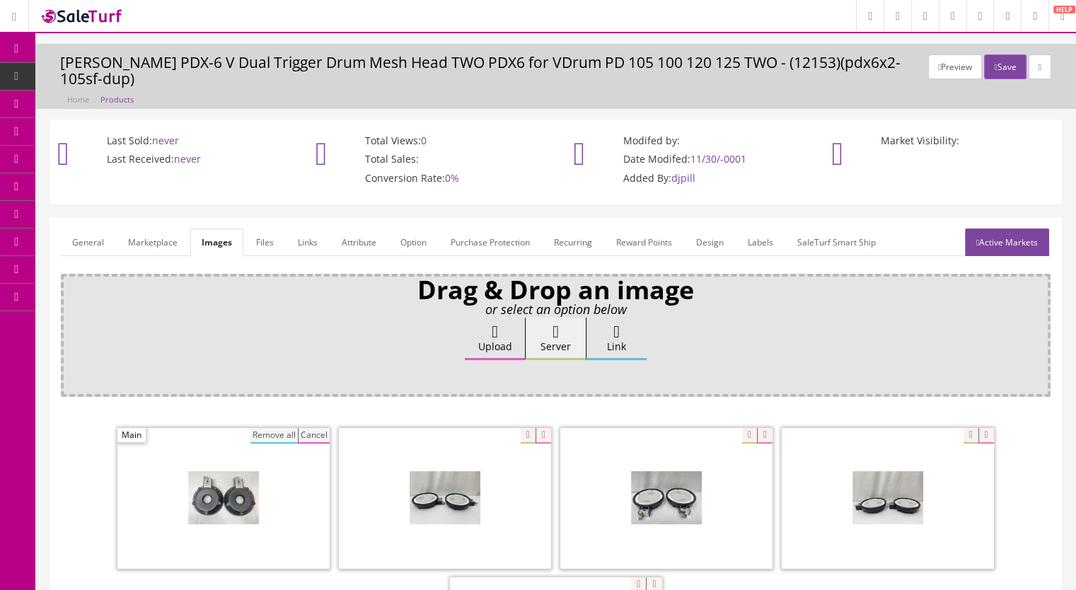
click at [282, 435] on button "Remove all" at bounding box center [273, 436] width 47 height 16
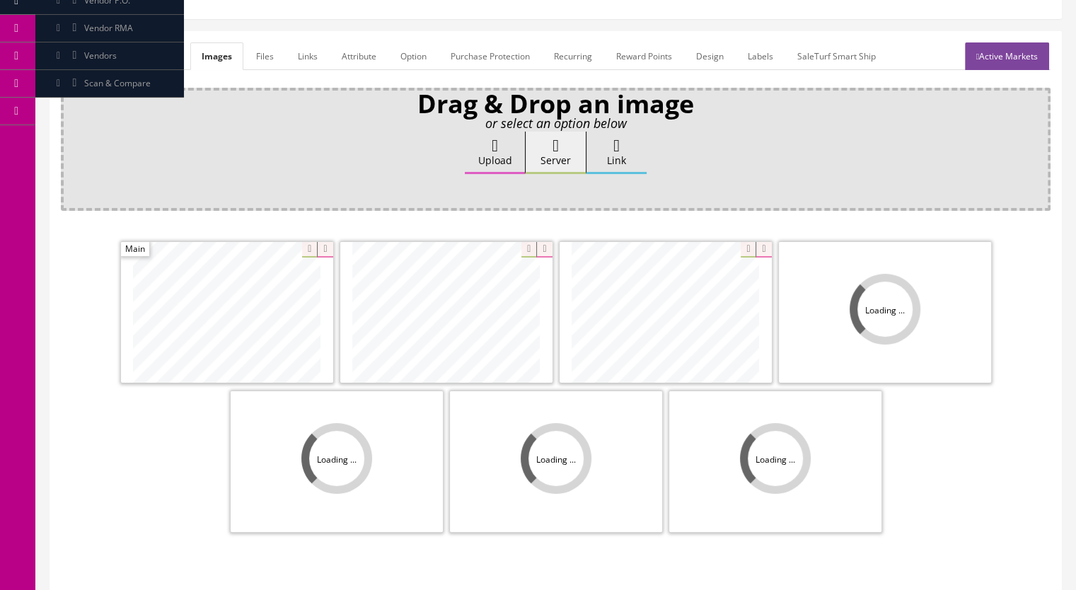
scroll to position [212, 0]
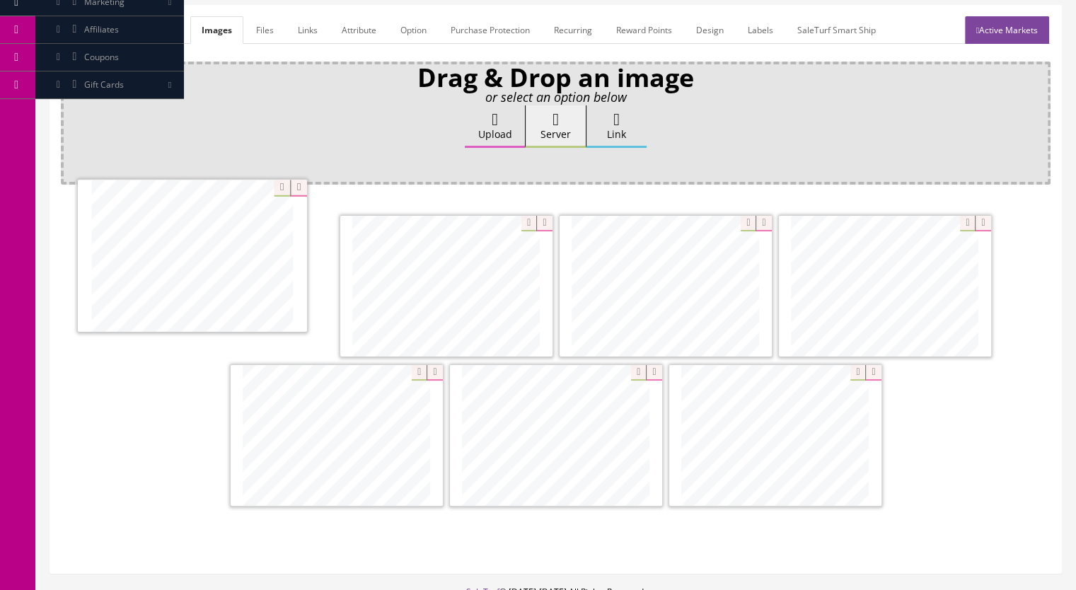
drag, startPoint x: 377, startPoint y: 479, endPoint x: 277, endPoint y: 310, distance: 196.3
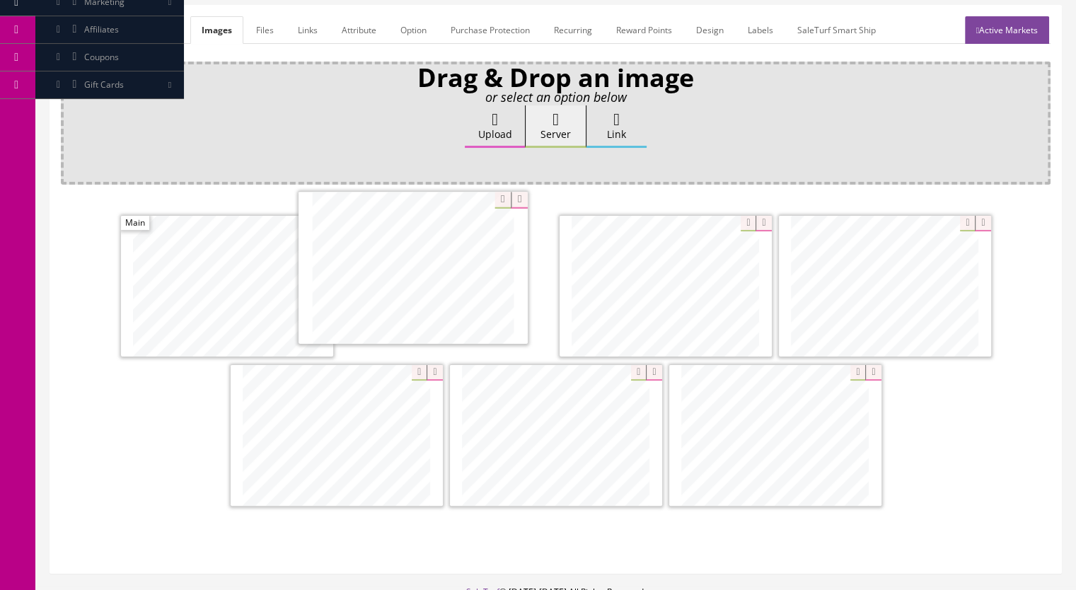
drag, startPoint x: 787, startPoint y: 422, endPoint x: 452, endPoint y: 298, distance: 357.4
drag, startPoint x: 866, startPoint y: 441, endPoint x: 857, endPoint y: 440, distance: 8.6
click at [857, 440] on div at bounding box center [555, 362] width 989 height 298
drag, startPoint x: 809, startPoint y: 453, endPoint x: 727, endPoint y: 306, distance: 168.4
click at [167, 35] on link "Marketplace" at bounding box center [153, 30] width 72 height 28
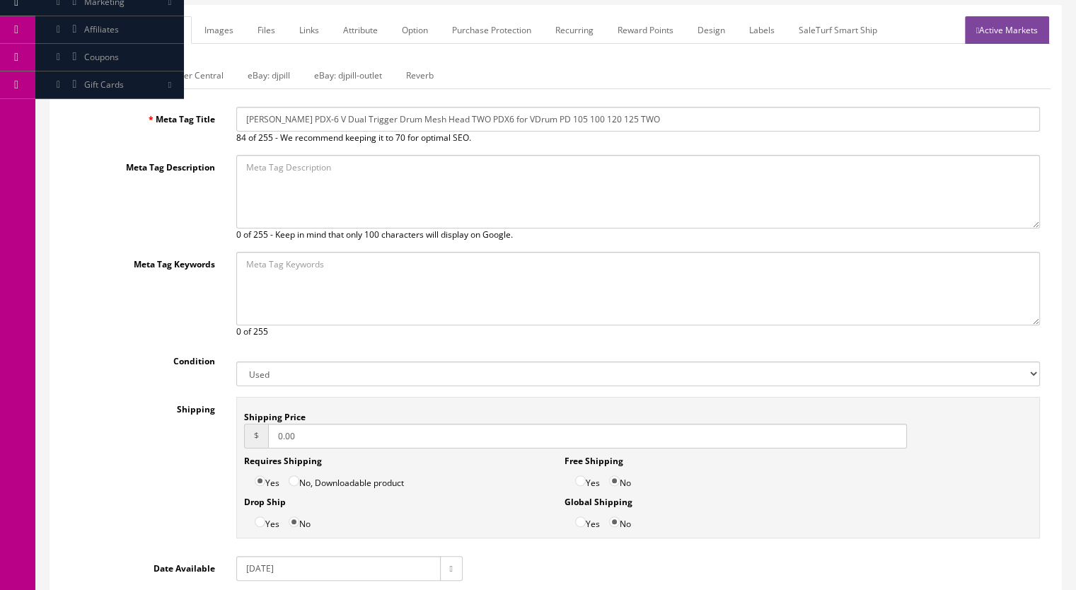
click at [422, 74] on link "Reverb" at bounding box center [420, 76] width 50 height 28
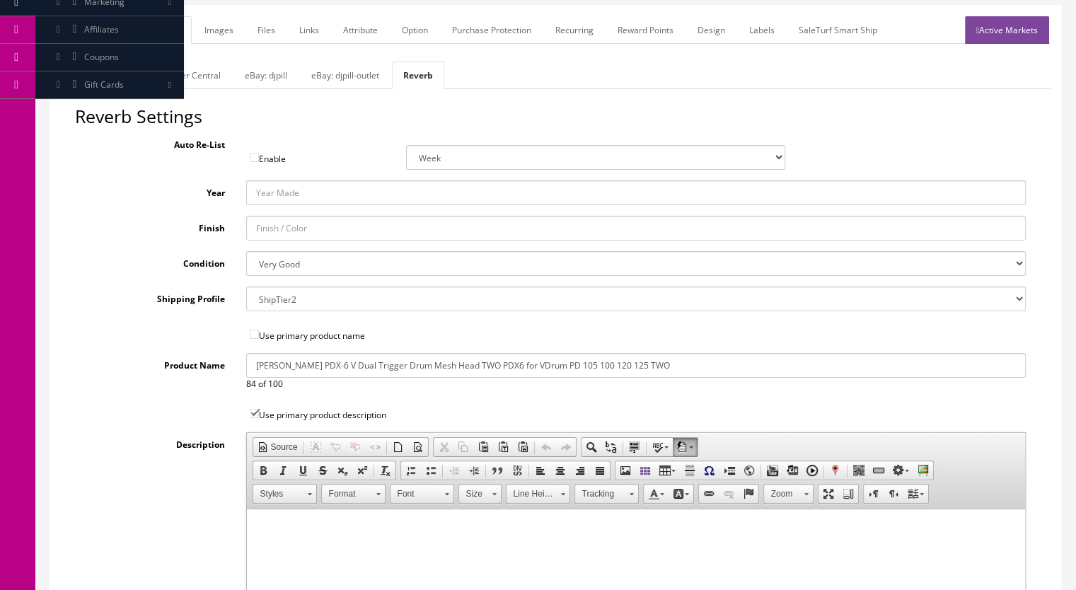
click at [102, 33] on link "General" at bounding box center [88, 30] width 54 height 28
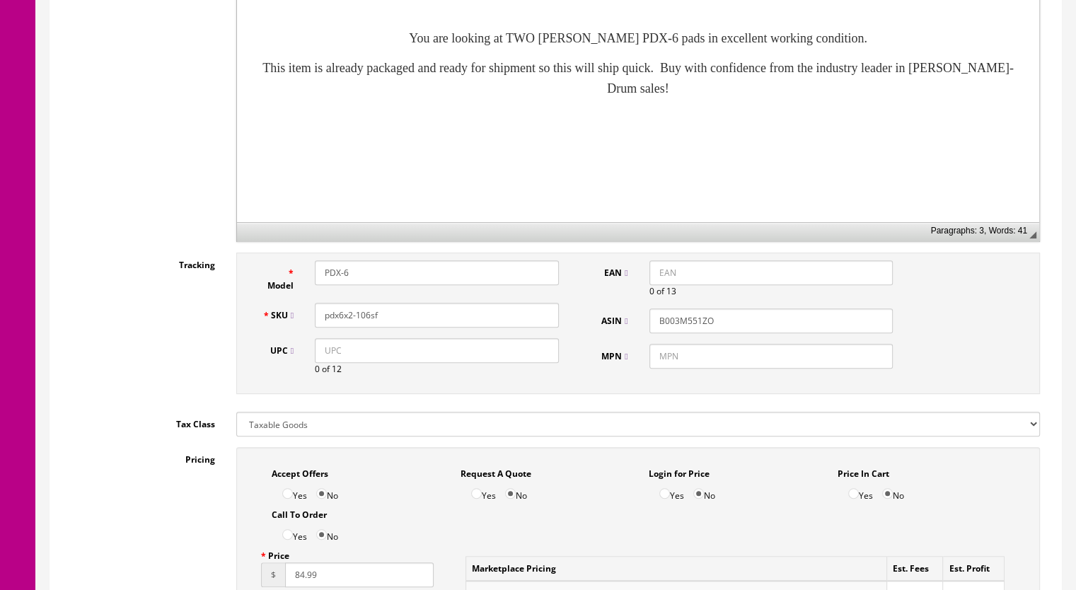
scroll to position [141, 0]
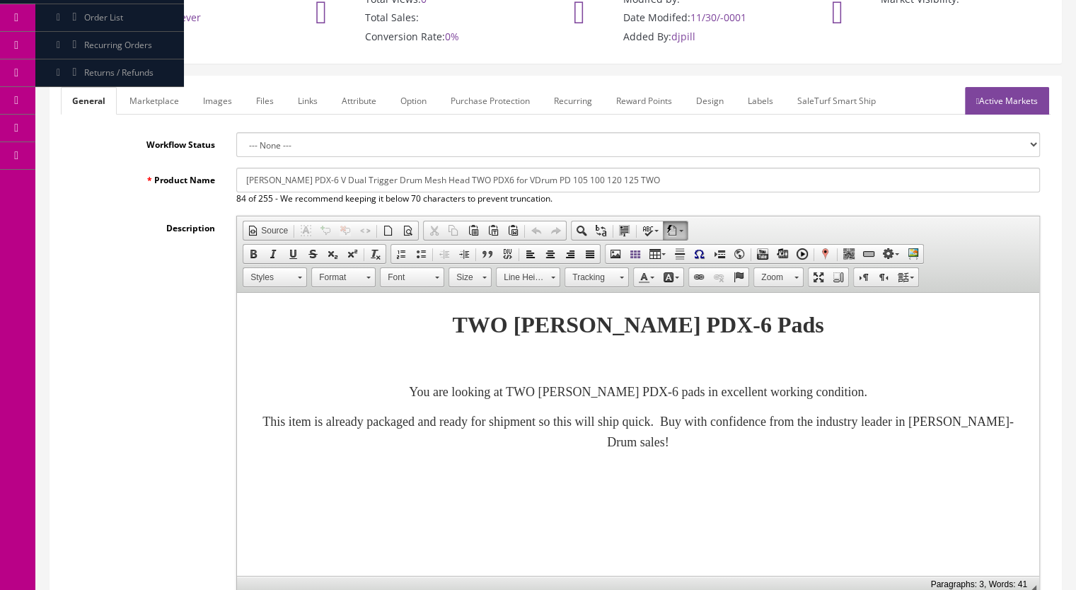
click at [987, 103] on link "Active Markets" at bounding box center [1007, 101] width 84 height 28
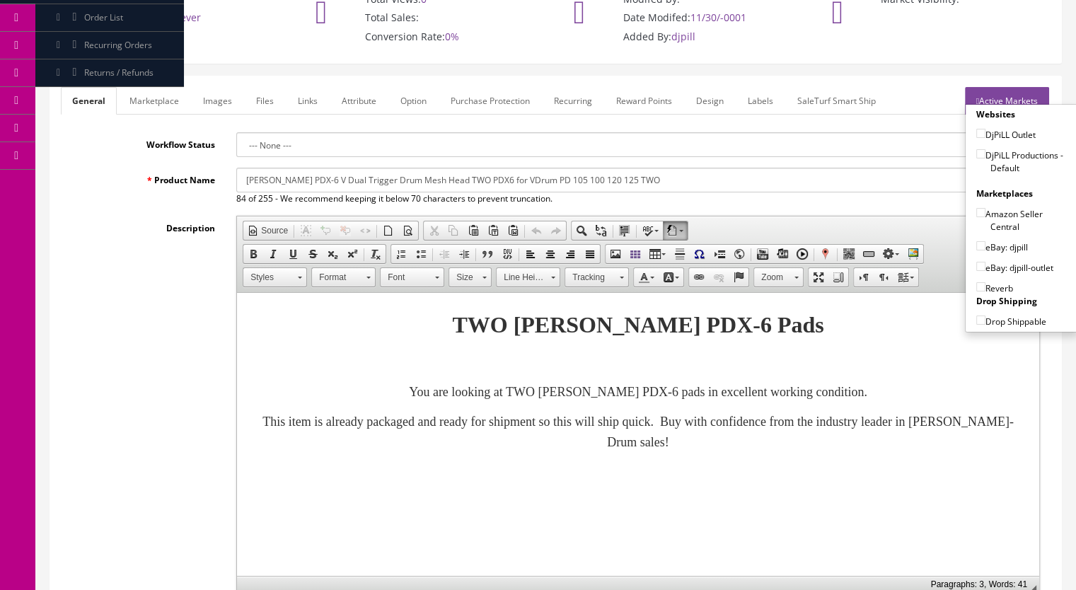
click at [976, 155] on input"] "DjPiLL Productions - Default" at bounding box center [980, 153] width 9 height 9
checkbox input"] "true"
click at [976, 243] on input"] "eBay: djpill" at bounding box center [980, 245] width 9 height 9
checkbox input"] "true"
click at [977, 284] on input"] "Reverb" at bounding box center [980, 286] width 9 height 9
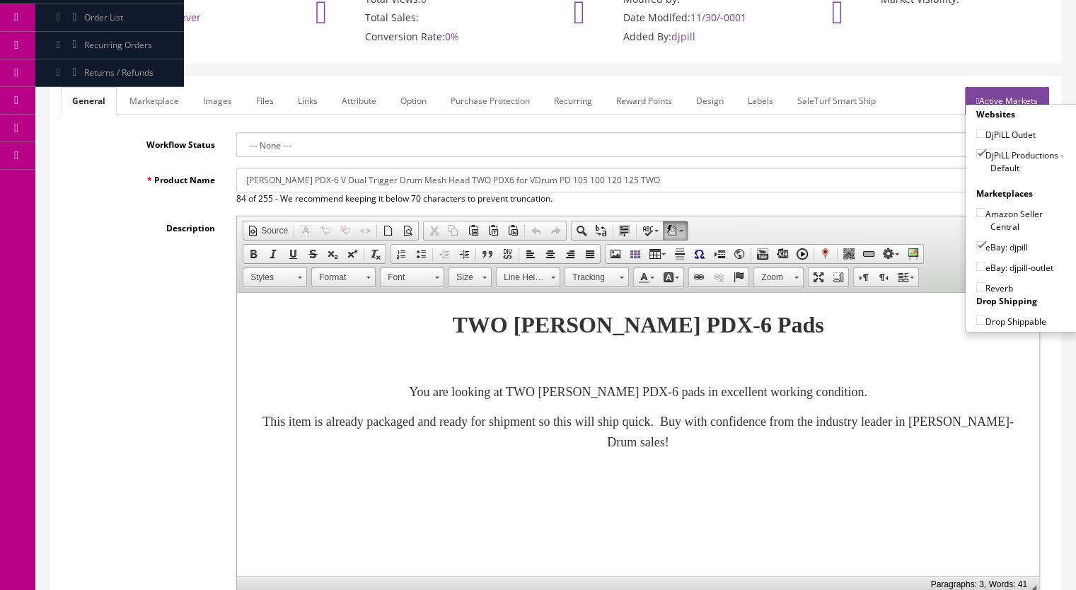
checkbox input"] "true"
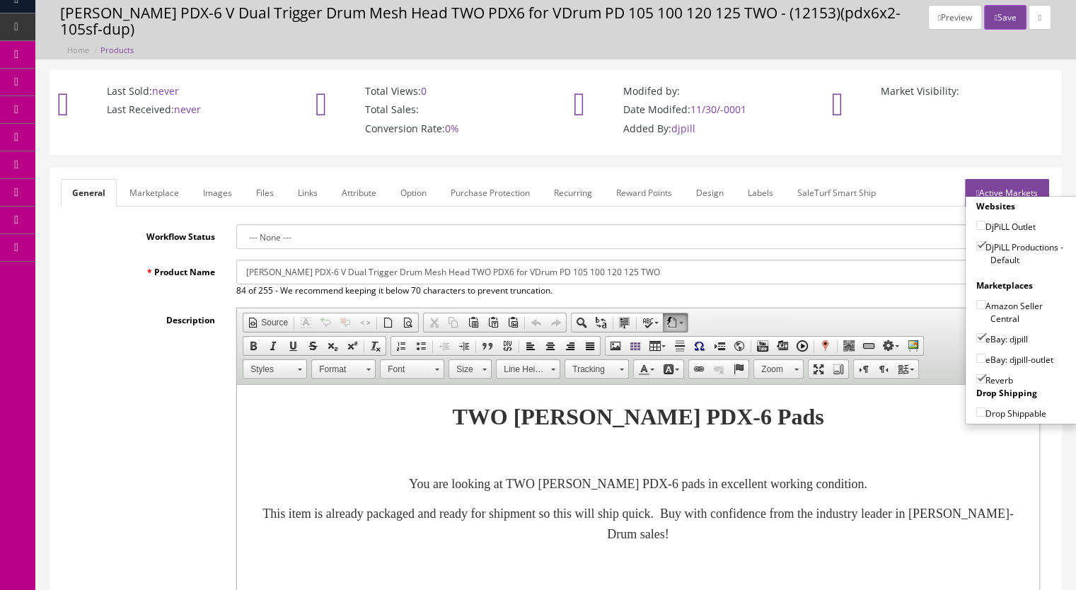
scroll to position [0, 0]
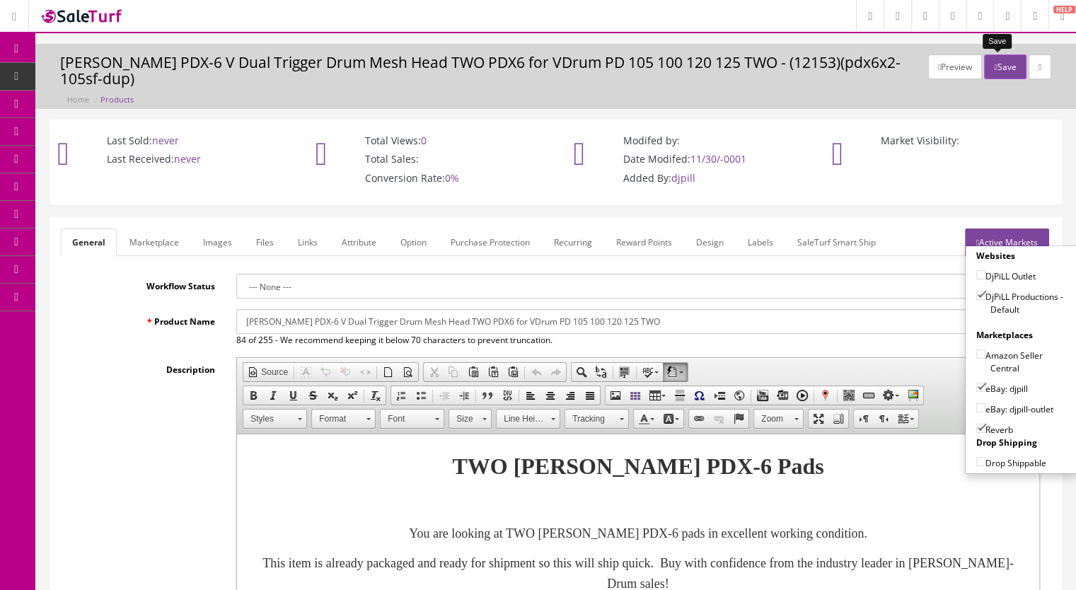
click at [994, 63] on icon "button" at bounding box center [995, 67] width 3 height 8
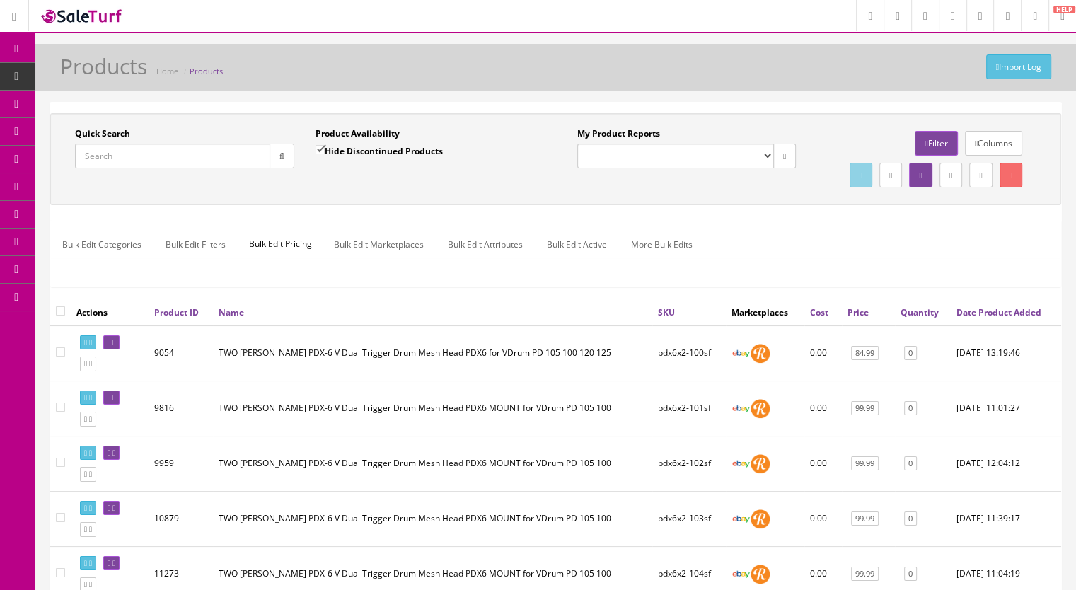
click at [131, 72] on link "Products" at bounding box center [109, 77] width 149 height 28
click at [129, 157] on input "Quick Search" at bounding box center [172, 156] width 195 height 25
